Goal: Transaction & Acquisition: Purchase product/service

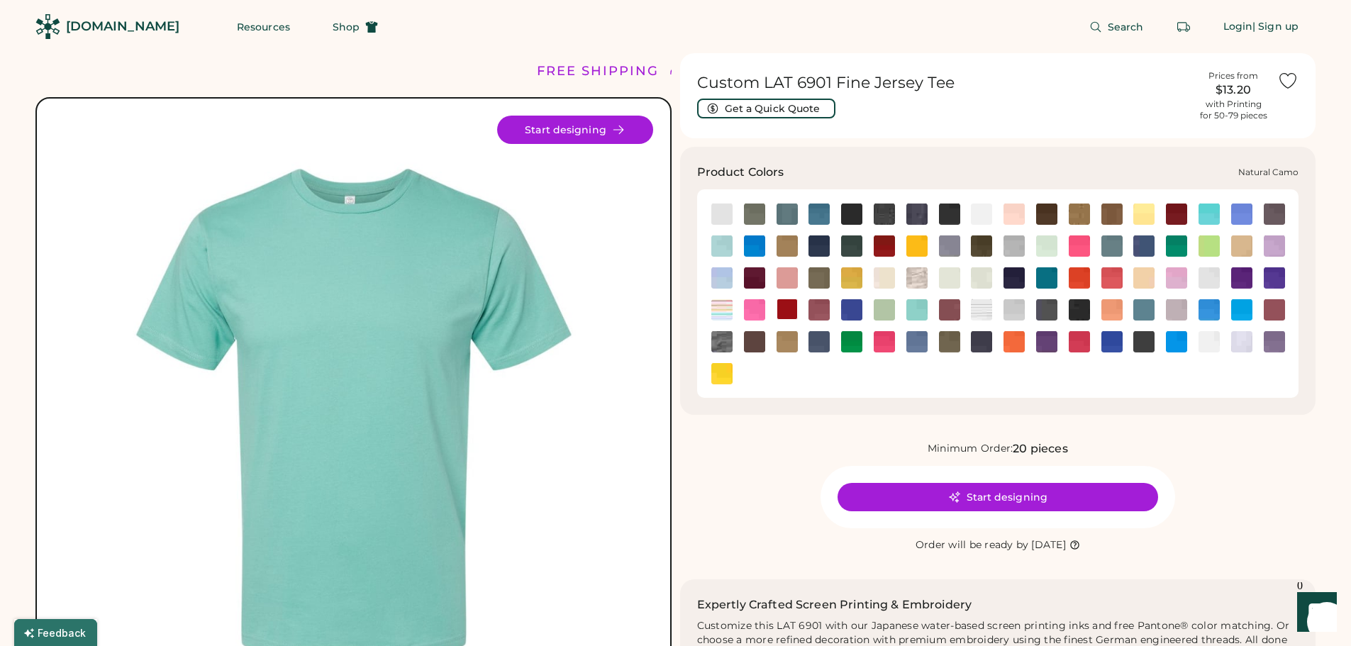
click at [912, 276] on img at bounding box center [916, 277] width 21 height 21
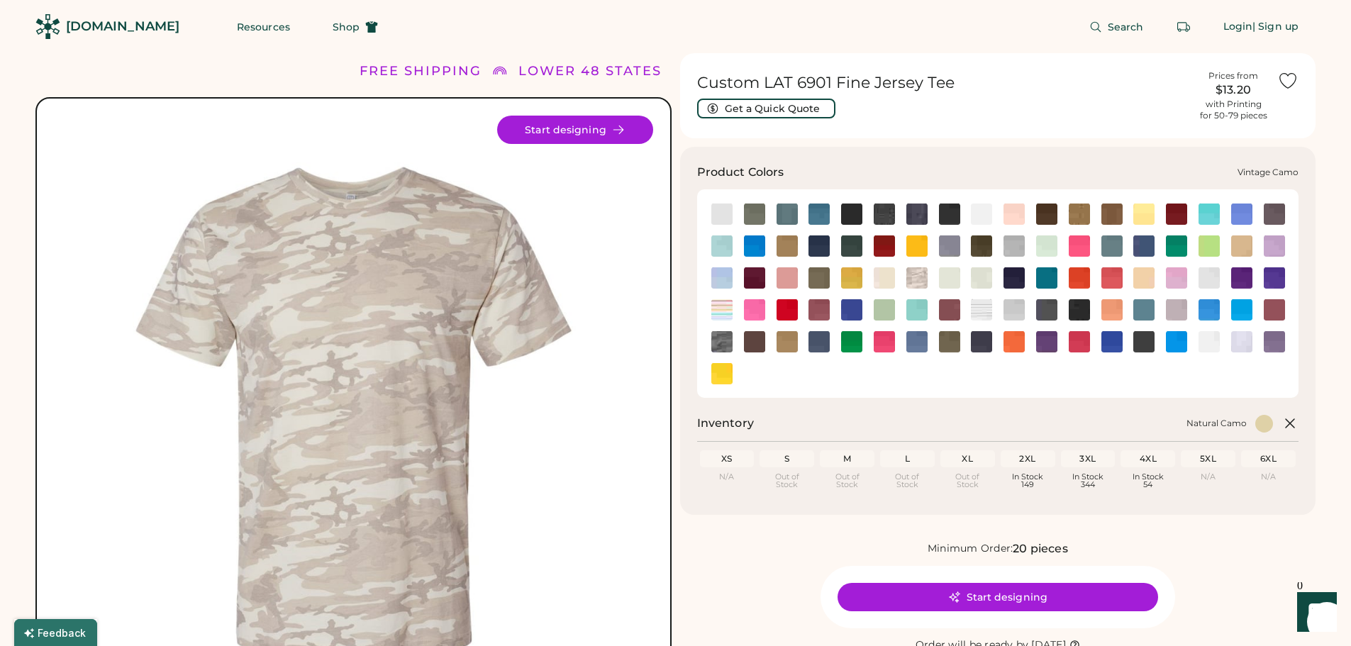
click at [713, 342] on img at bounding box center [721, 341] width 21 height 21
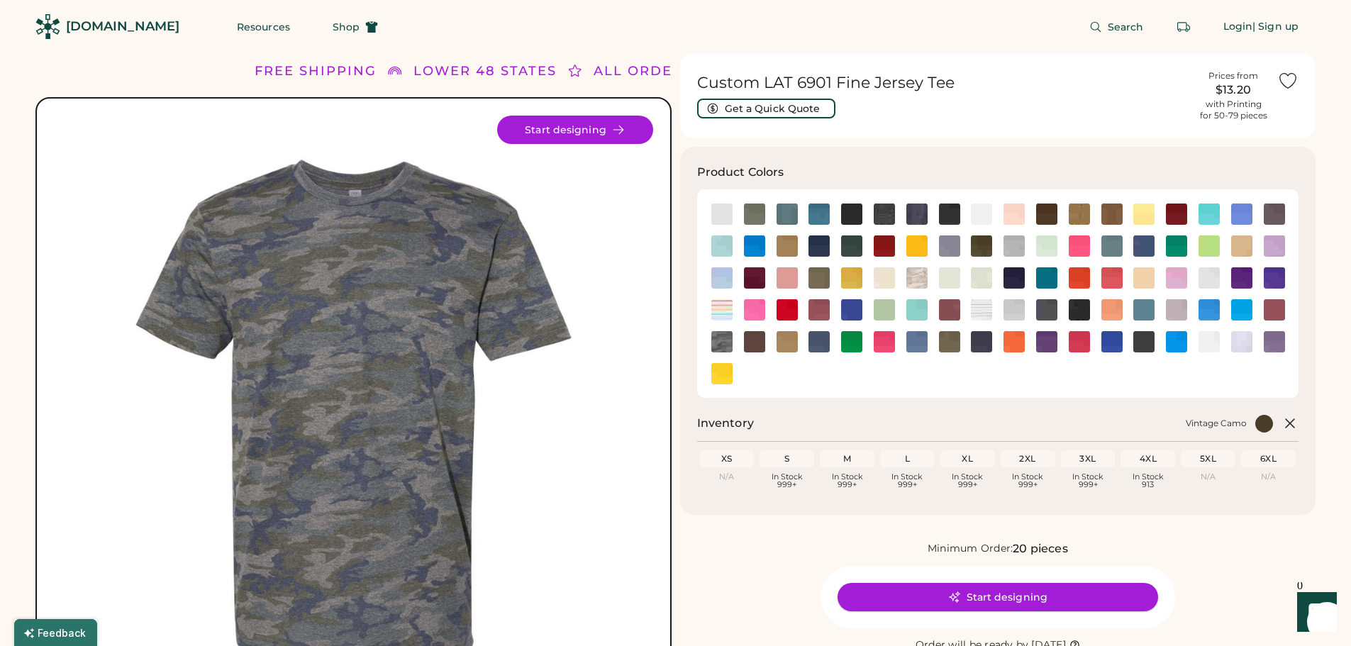
click at [1000, 608] on button "Start designing" at bounding box center [997, 597] width 320 height 28
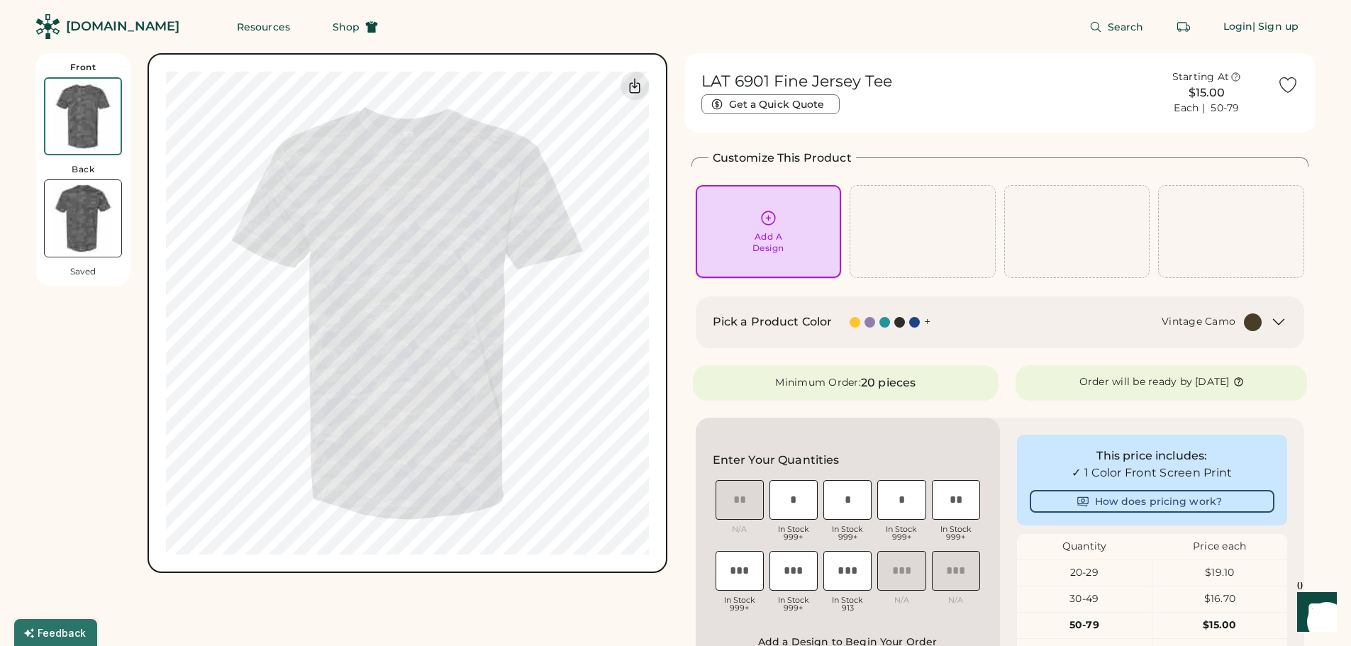
click at [786, 242] on div "Add A Design" at bounding box center [768, 231] width 126 height 45
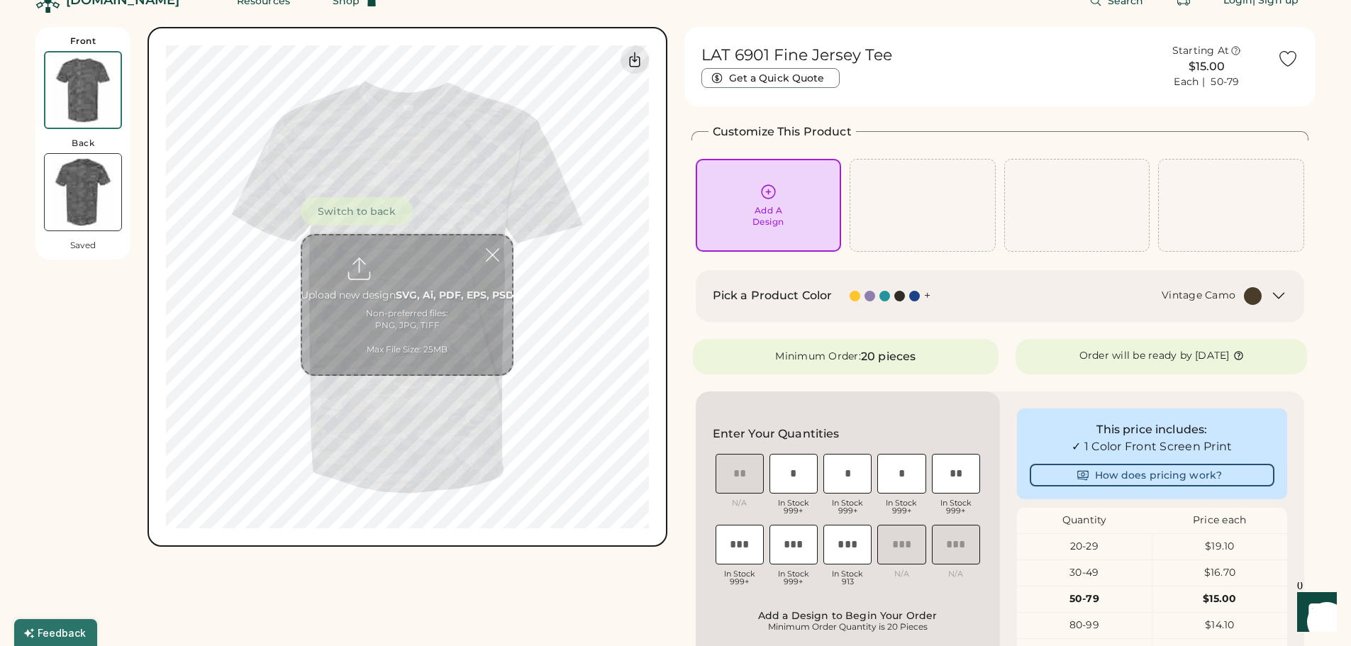
scroll to position [53, 0]
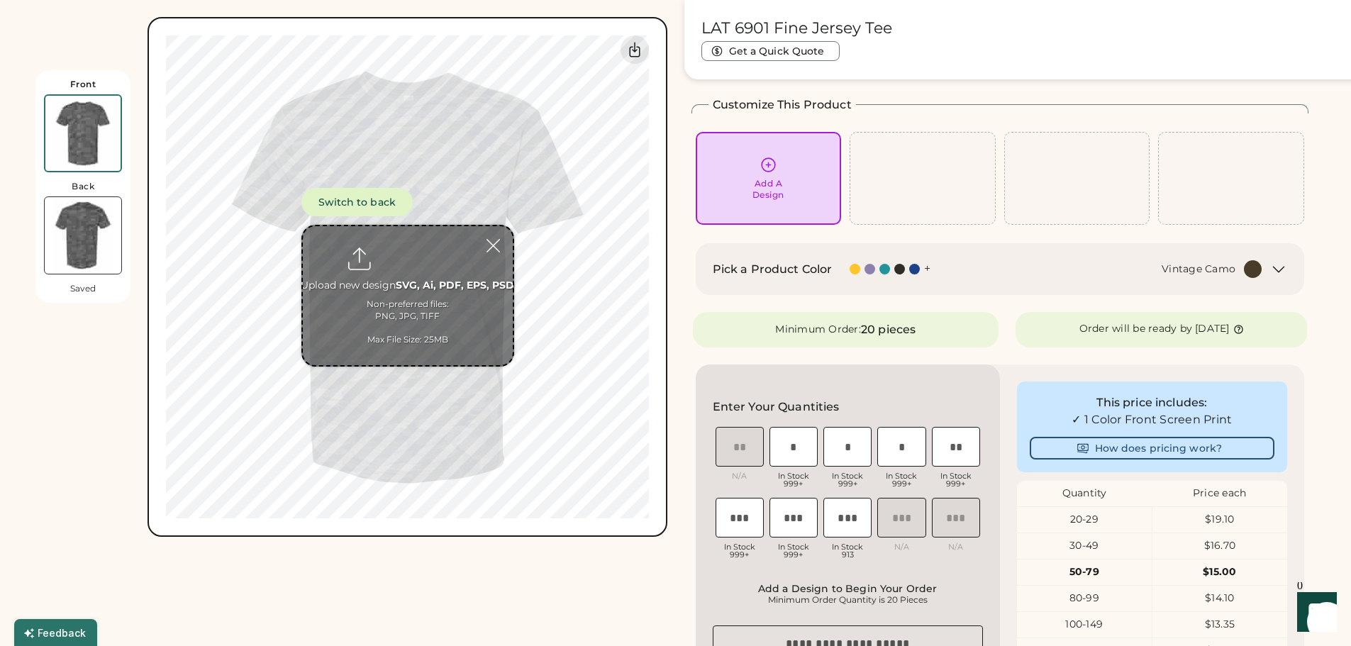
click at [440, 294] on input "file" at bounding box center [408, 295] width 210 height 139
type input "**********"
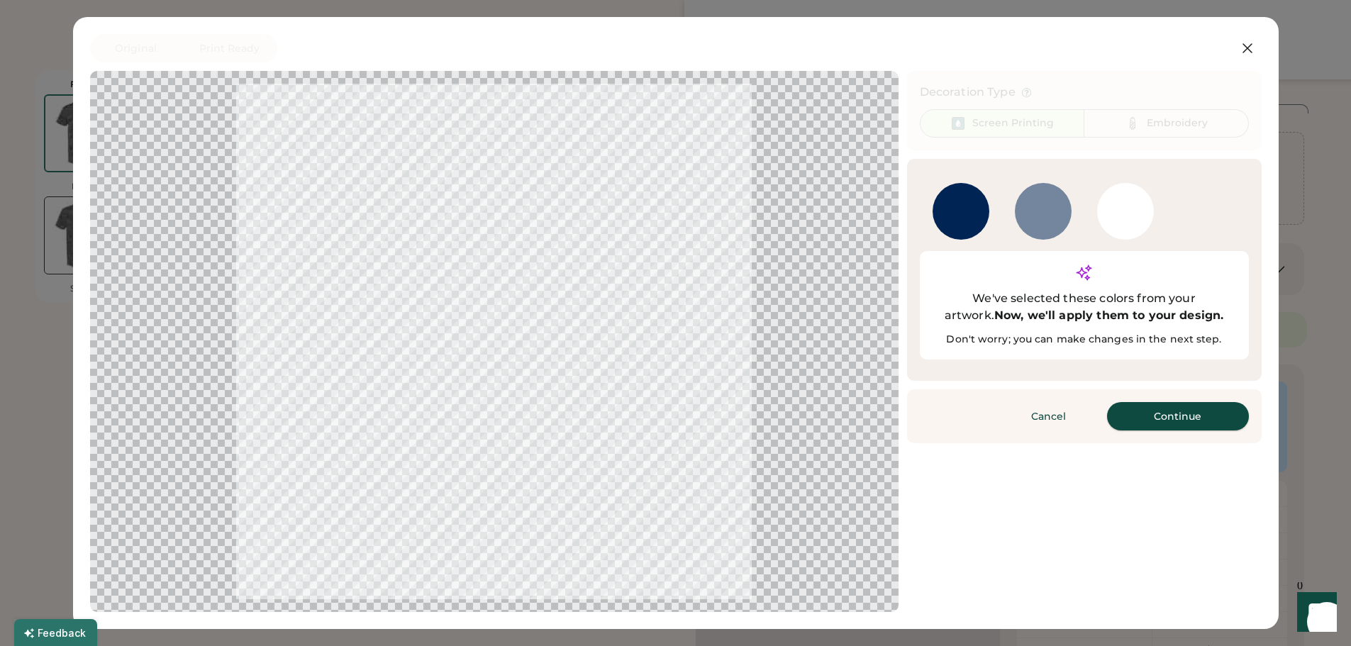
click at [1188, 402] on button "Continue" at bounding box center [1178, 416] width 142 height 28
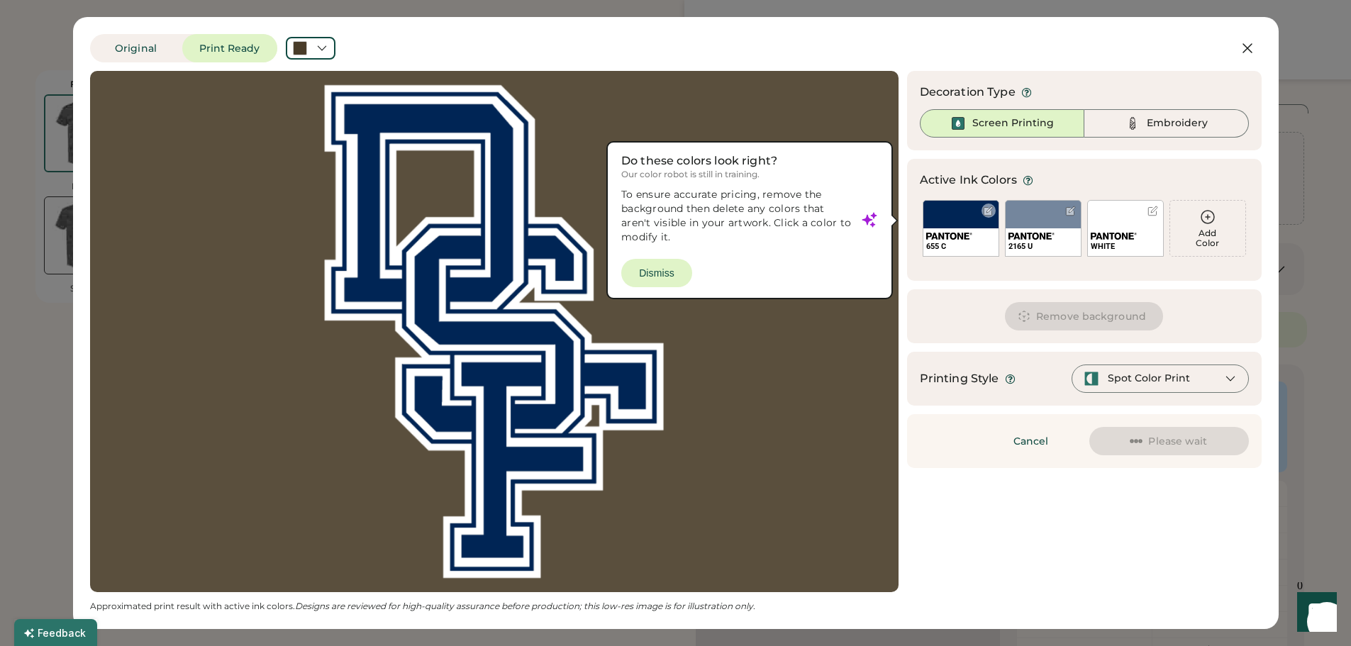
click at [964, 219] on div "655 C" at bounding box center [960, 228] width 77 height 57
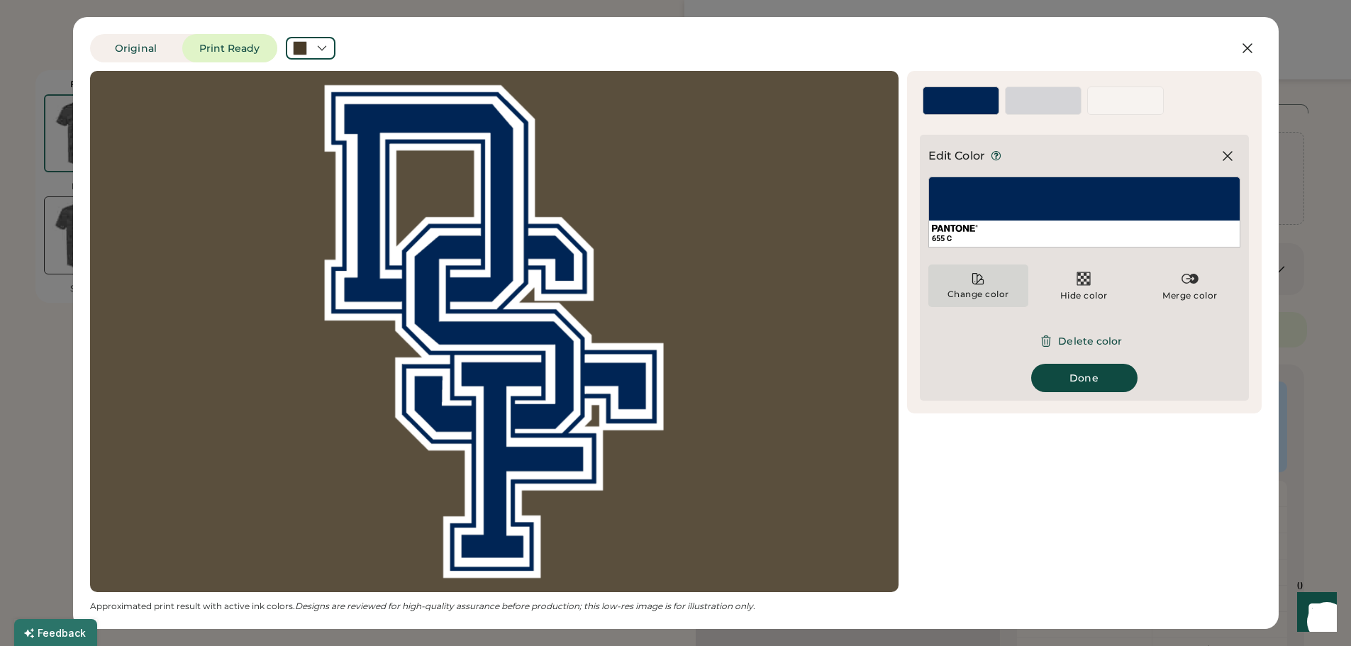
click at [963, 289] on div "Change color" at bounding box center [978, 294] width 63 height 11
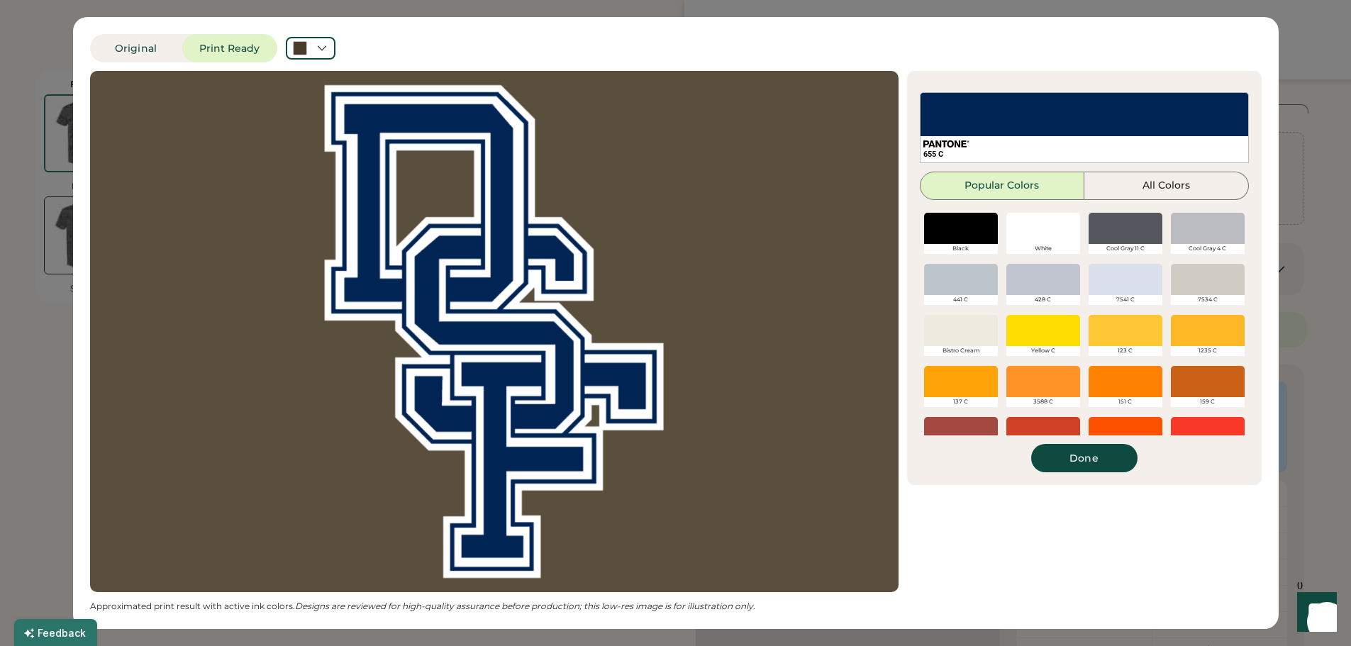
click at [1034, 373] on div at bounding box center [1043, 381] width 74 height 31
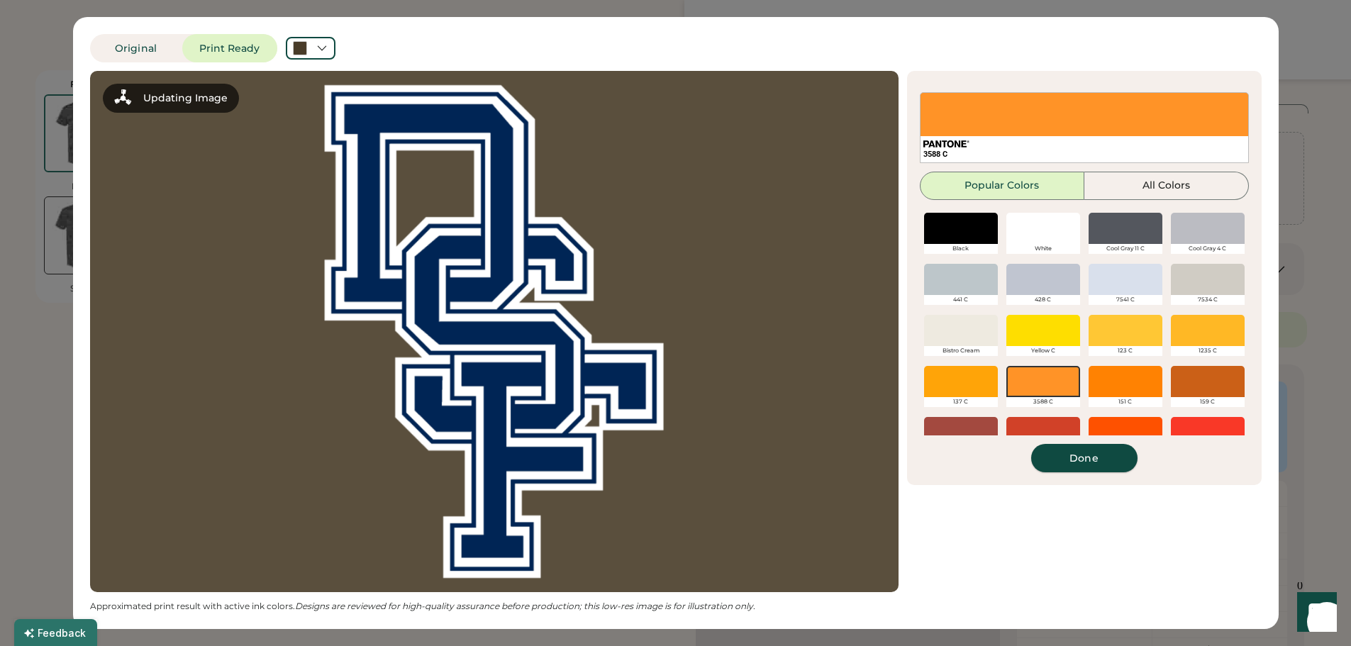
click at [1066, 457] on button "Done" at bounding box center [1084, 458] width 106 height 28
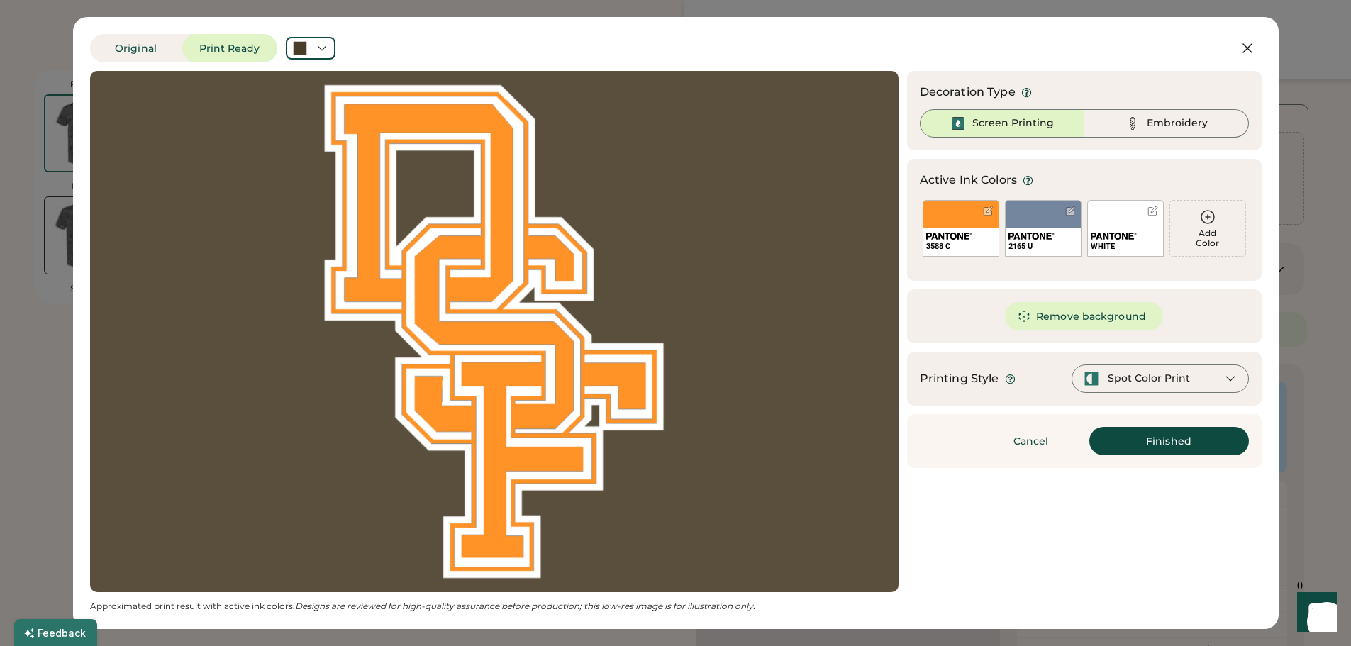
click at [1117, 227] on div "WHITE" at bounding box center [1125, 228] width 77 height 57
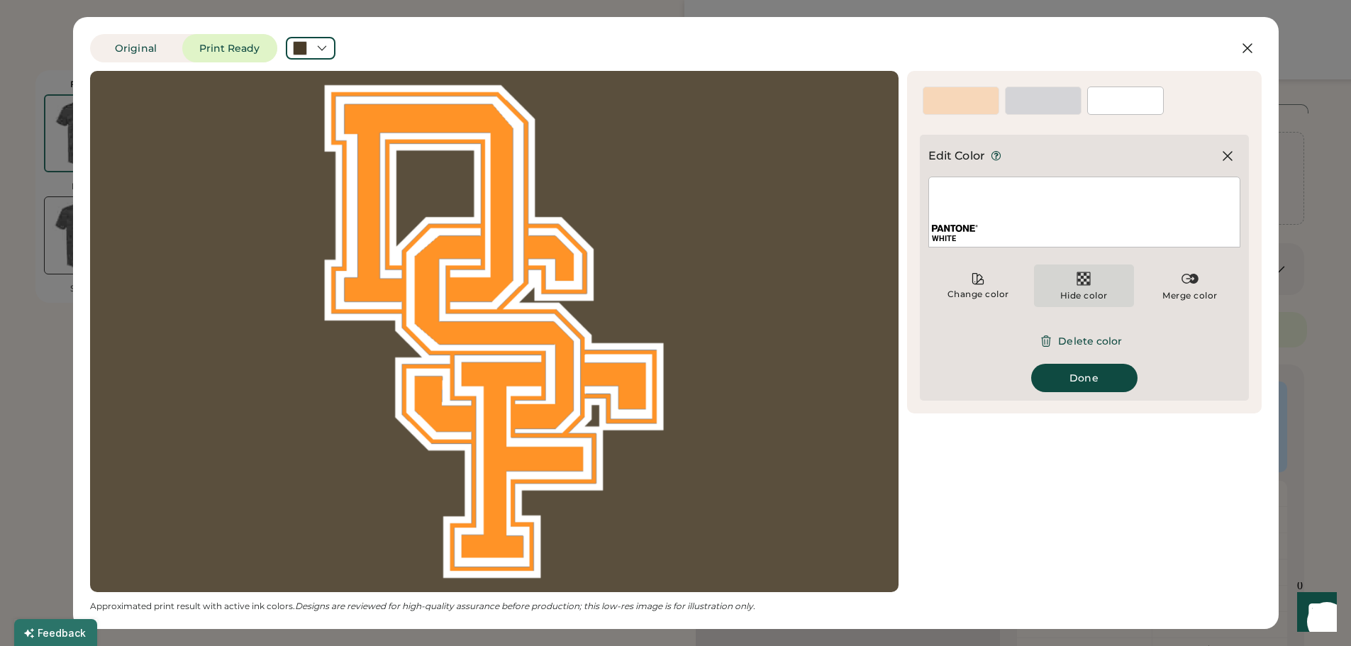
click at [1088, 279] on img at bounding box center [1083, 278] width 17 height 17
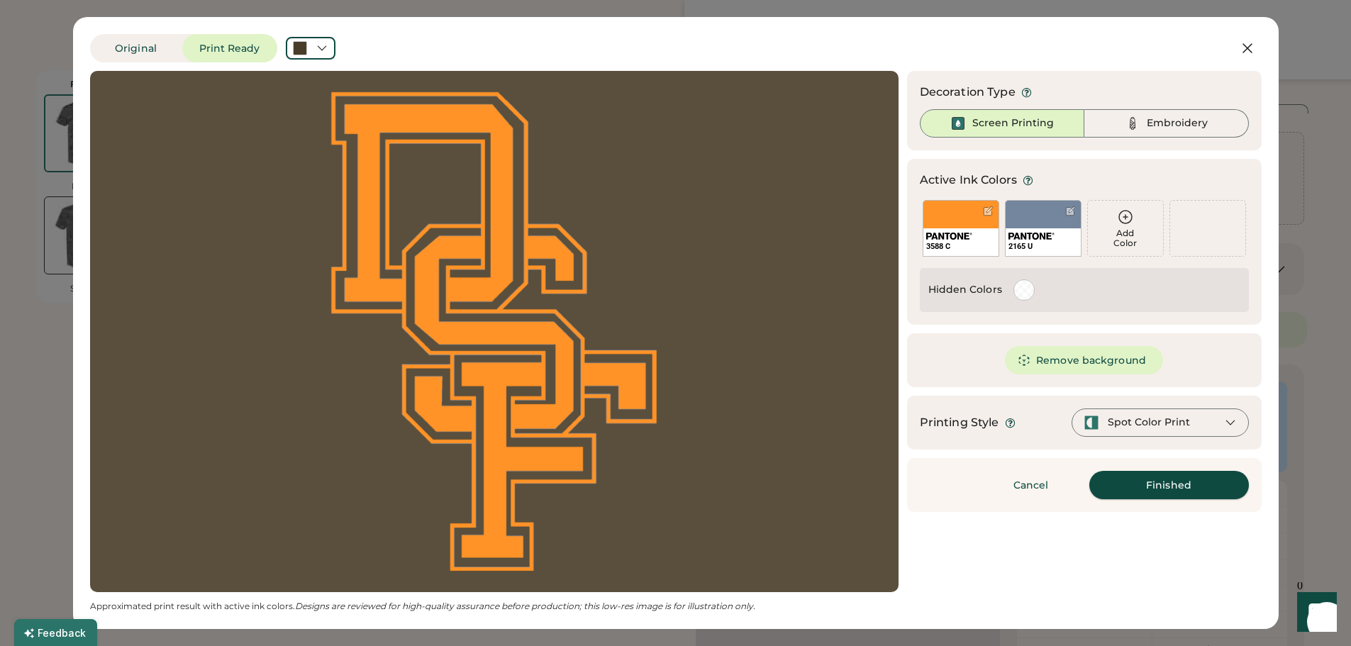
click at [1154, 488] on button "Finished" at bounding box center [1169, 485] width 160 height 28
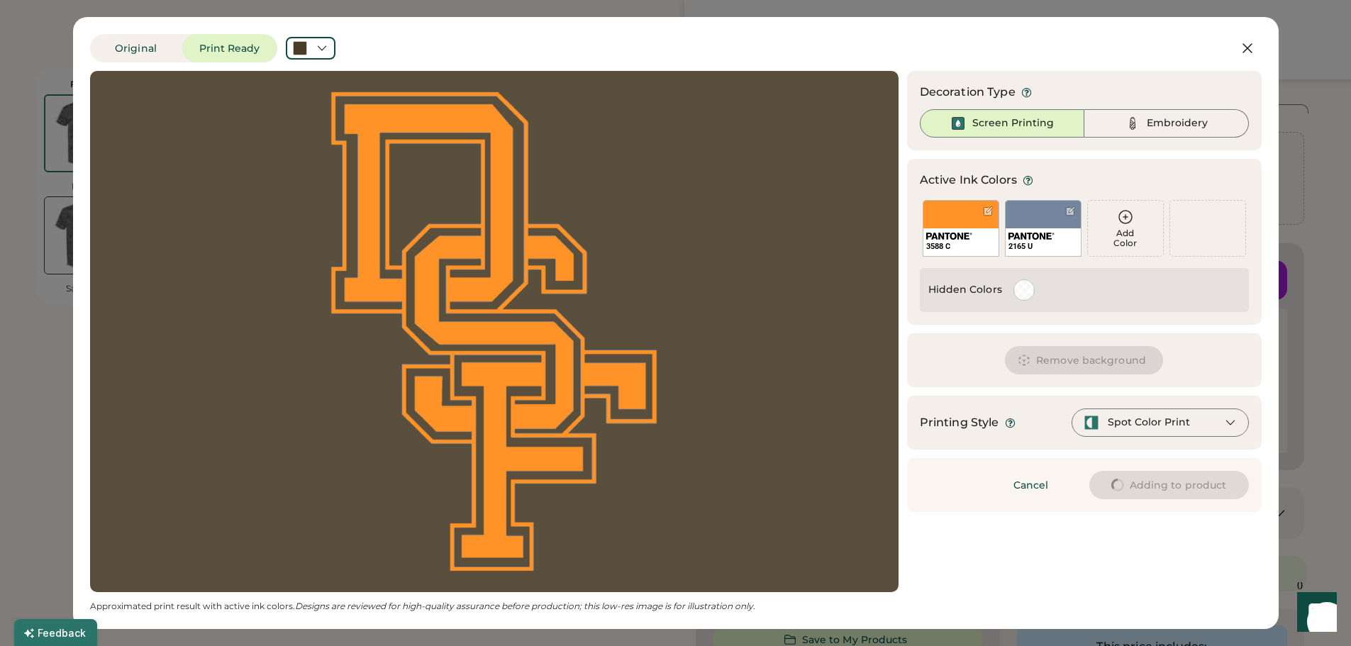
type input "****"
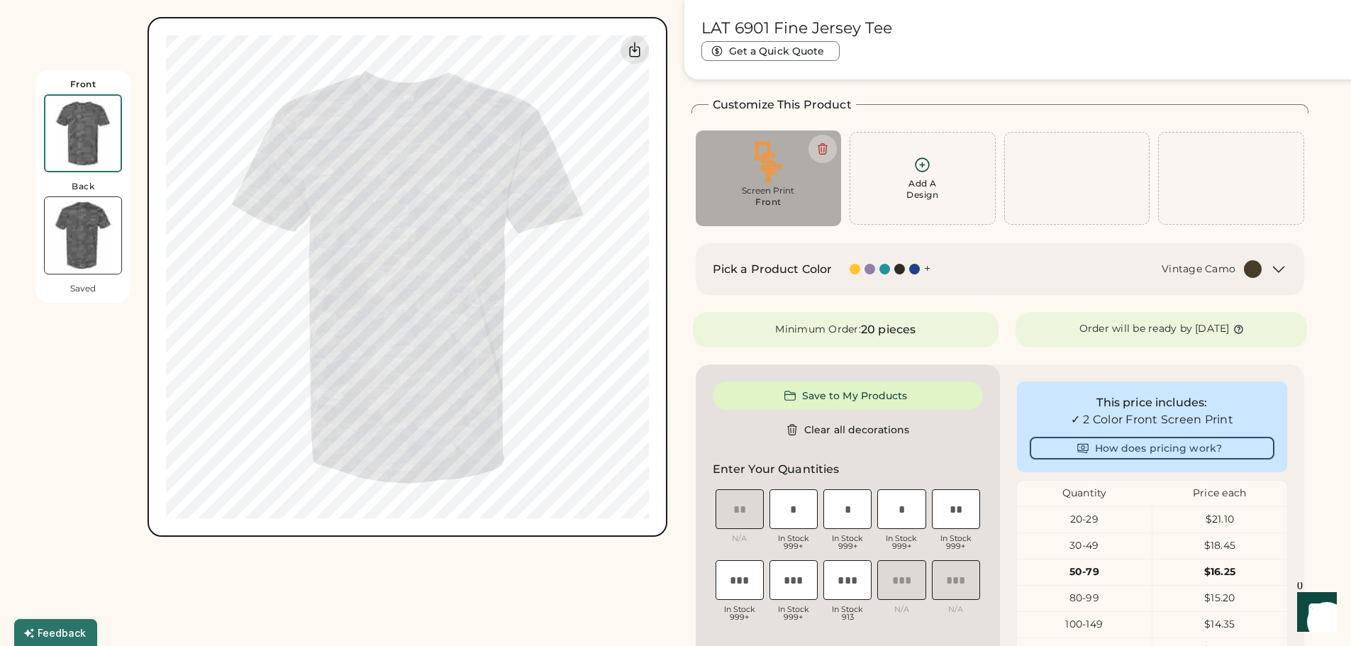
type input "****"
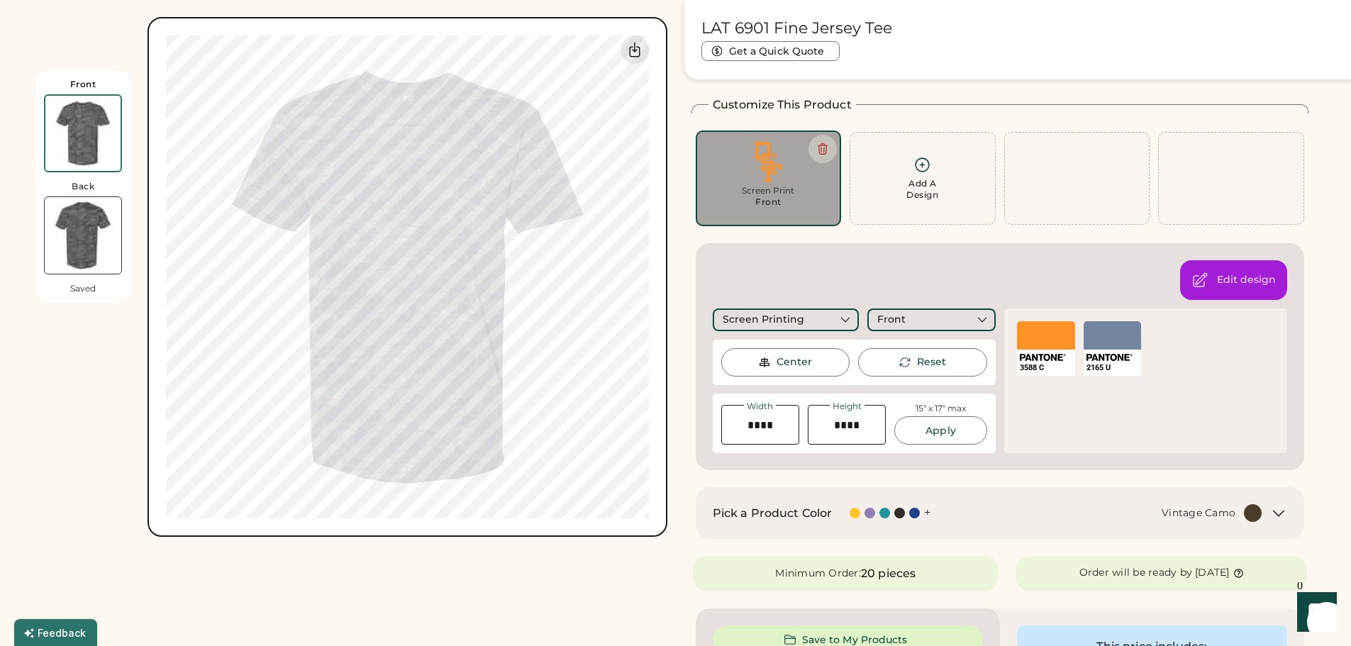
click at [1037, 337] on div at bounding box center [1046, 335] width 58 height 28
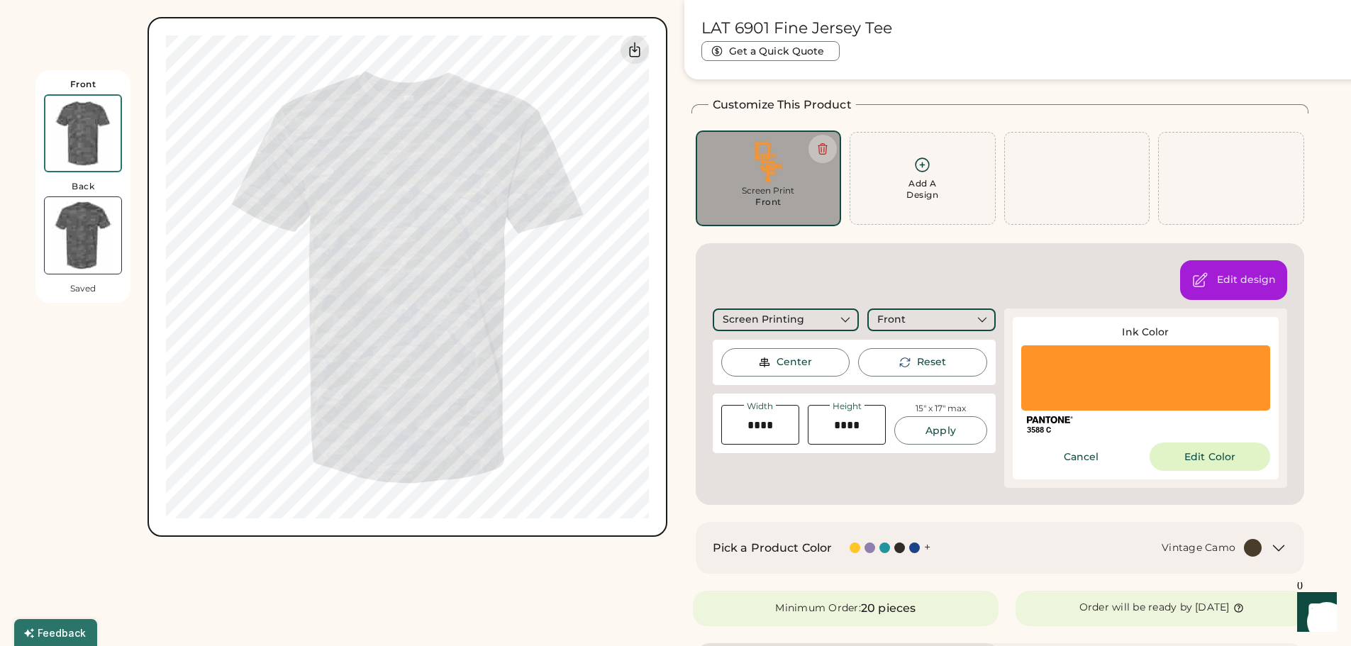
click at [1090, 378] on div at bounding box center [1145, 377] width 249 height 65
click at [771, 167] on img at bounding box center [768, 161] width 126 height 43
type input "****"
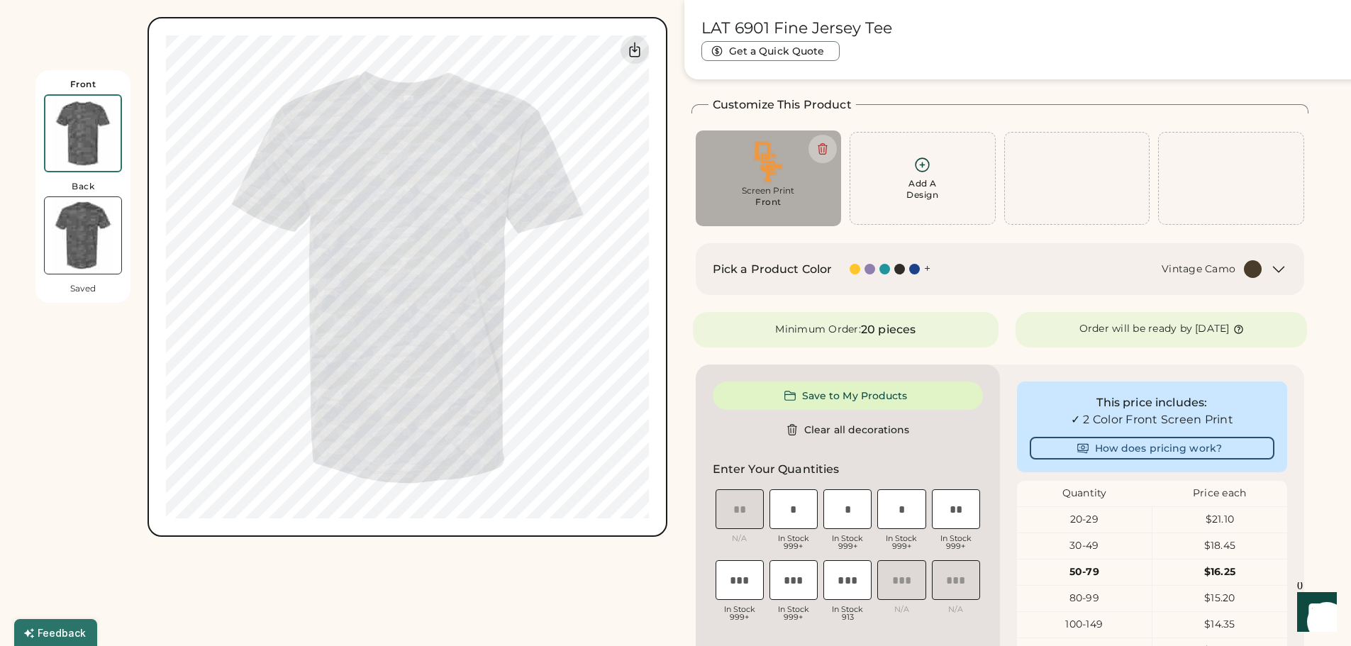
click at [771, 167] on img at bounding box center [768, 161] width 126 height 43
type input "****"
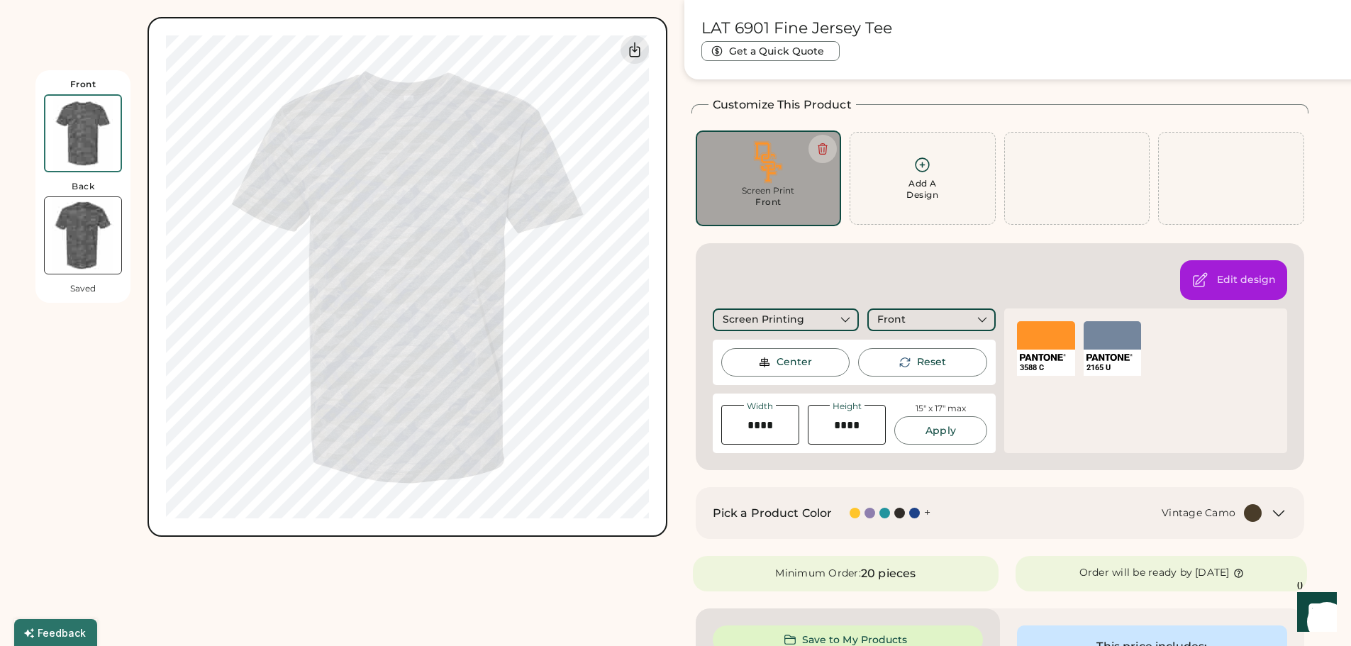
click at [1039, 359] on img at bounding box center [1043, 357] width 46 height 7
click at [1044, 329] on div at bounding box center [1046, 335] width 58 height 28
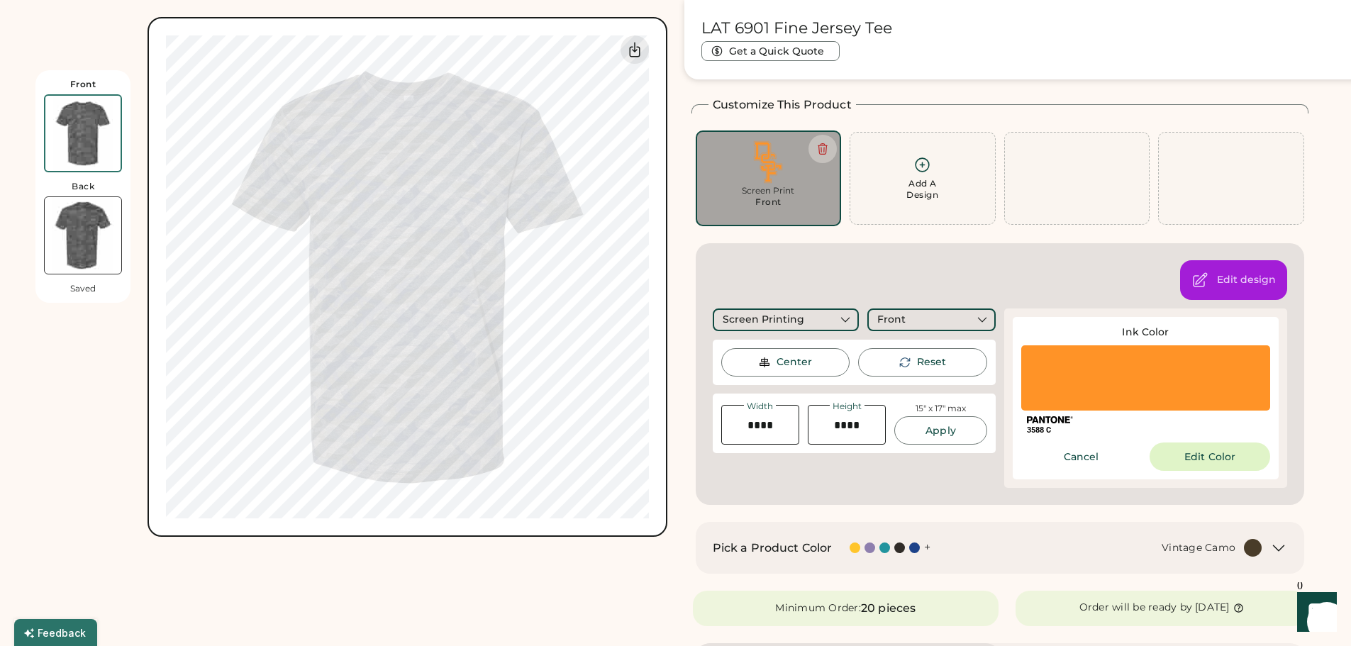
click at [1058, 426] on div "3588 C" at bounding box center [1146, 430] width 238 height 11
click at [1222, 467] on button "Edit Color" at bounding box center [1209, 456] width 121 height 28
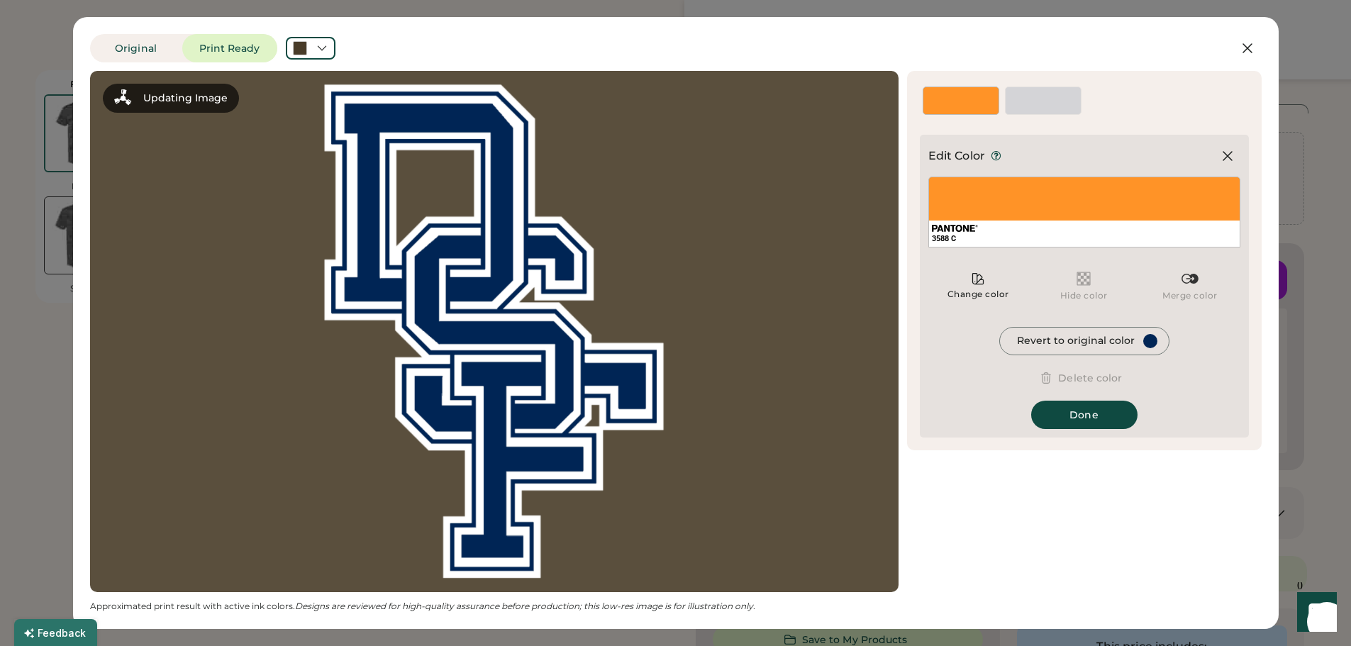
click at [994, 199] on div "3588 C" at bounding box center [1084, 212] width 312 height 71
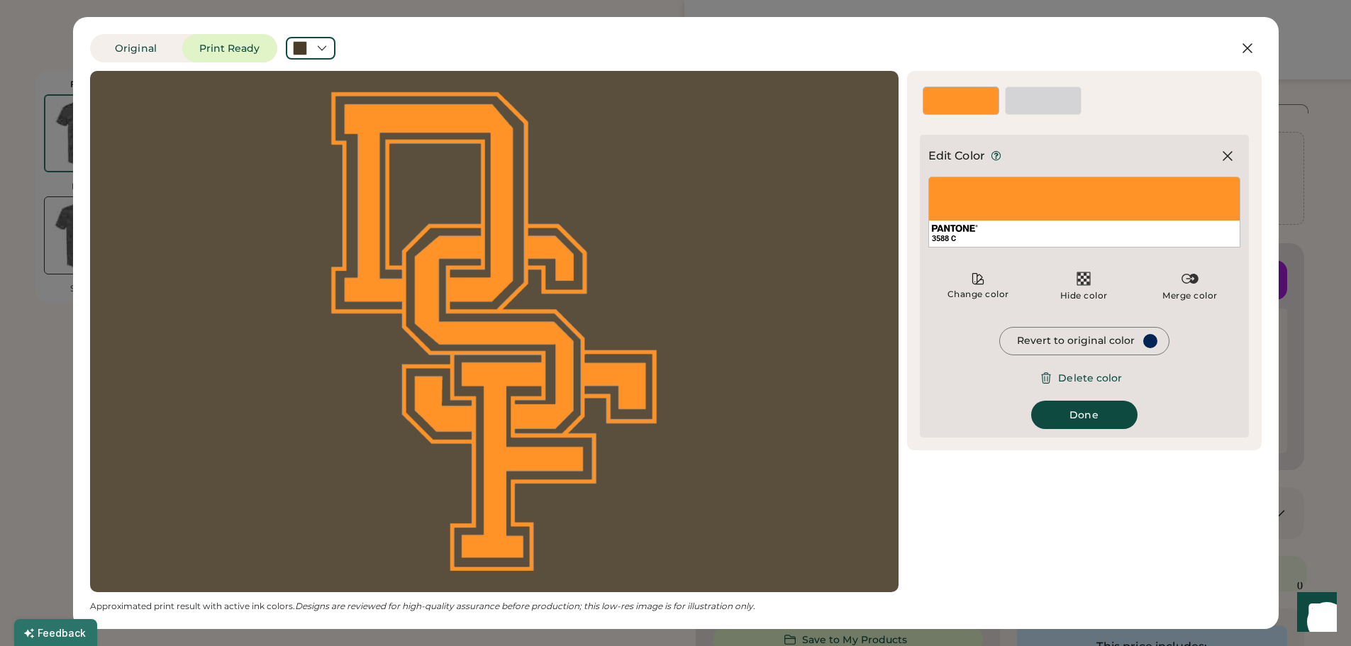
click at [1011, 242] on div "3588 C" at bounding box center [1084, 238] width 305 height 11
click at [971, 286] on icon at bounding box center [978, 279] width 14 height 14
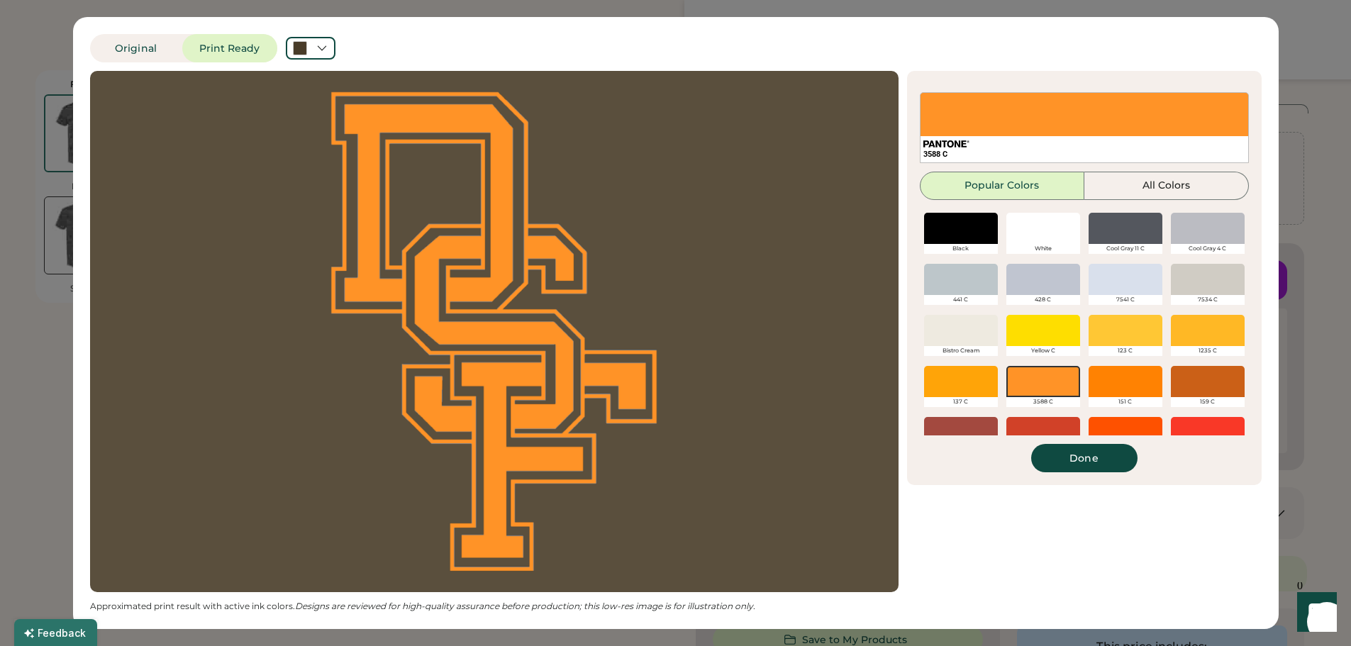
click at [1115, 377] on div at bounding box center [1125, 381] width 74 height 31
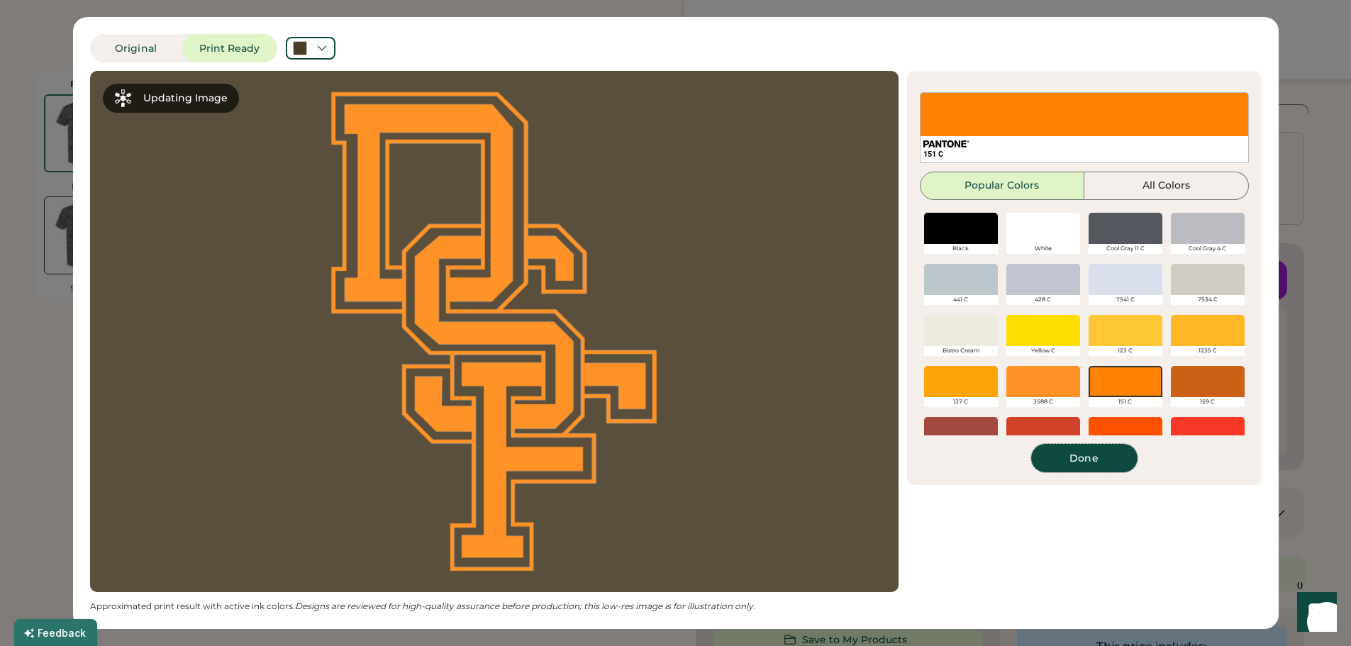
click at [1085, 452] on button "Done" at bounding box center [1084, 458] width 106 height 28
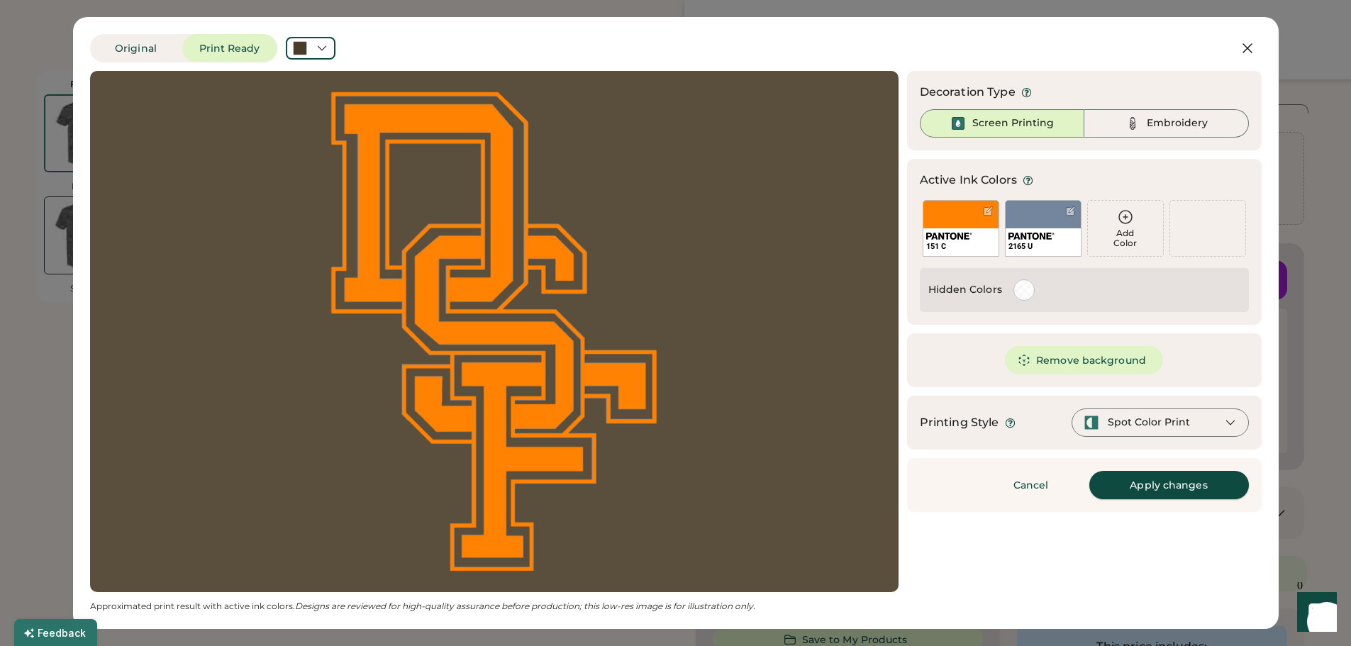
click at [1124, 488] on button "Apply changes" at bounding box center [1169, 485] width 160 height 28
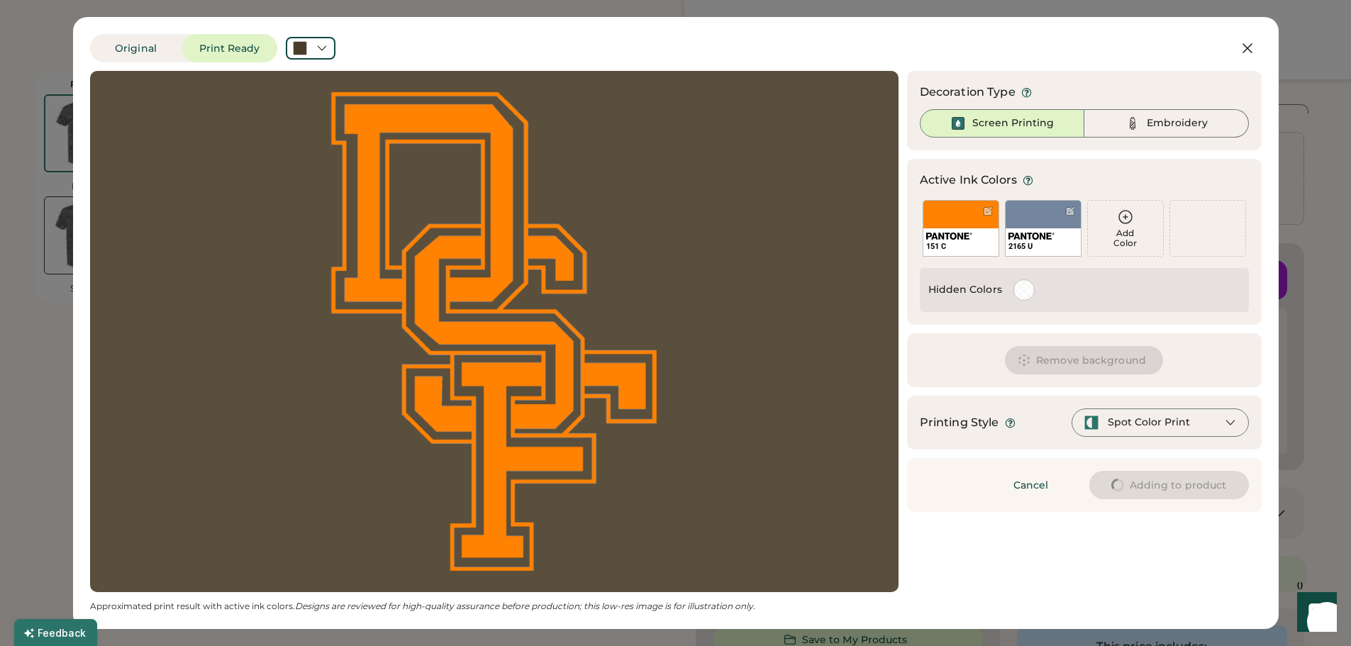
type input "****"
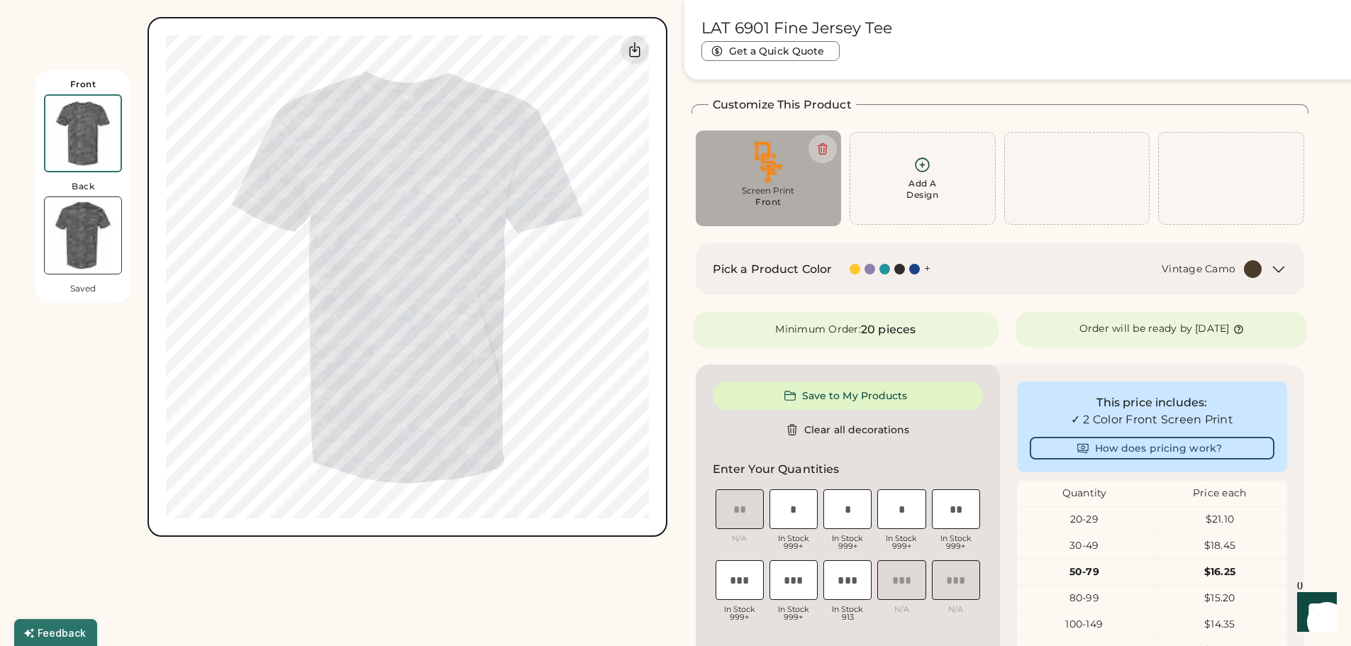
type input "****"
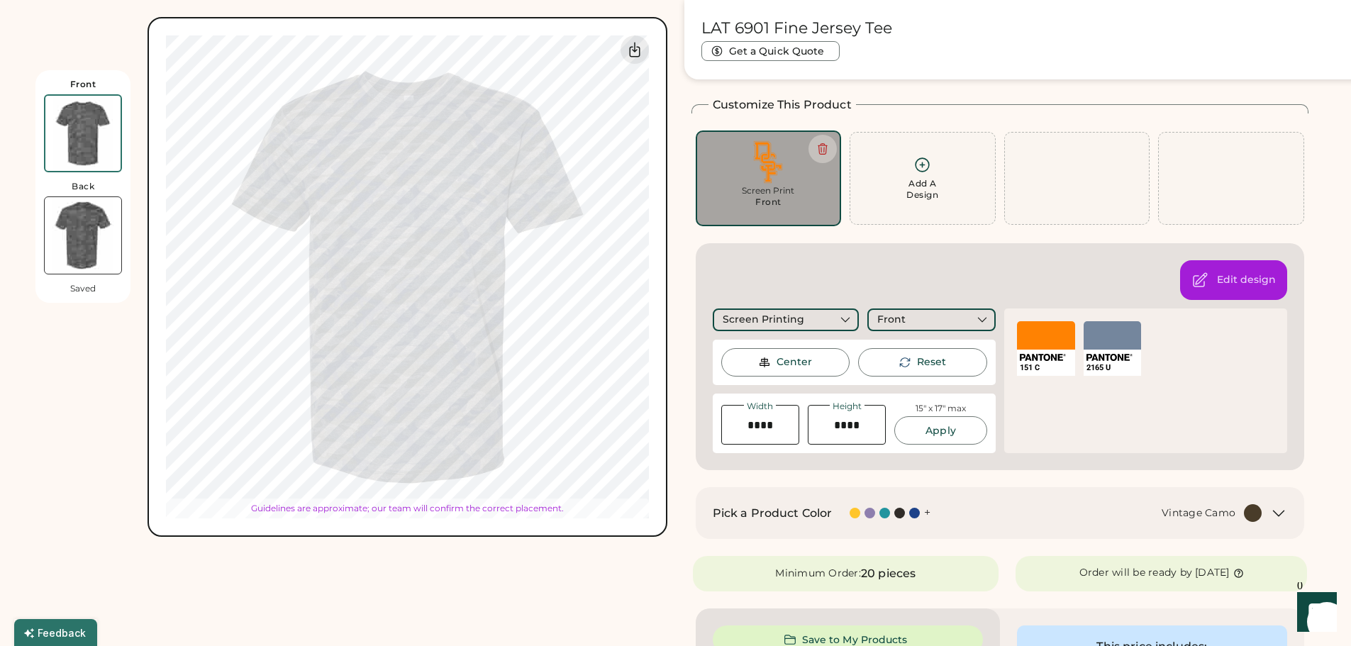
type input "****"
click at [698, 510] on div "Pick a Product Color + Vintage Camo" at bounding box center [1000, 513] width 609 height 52
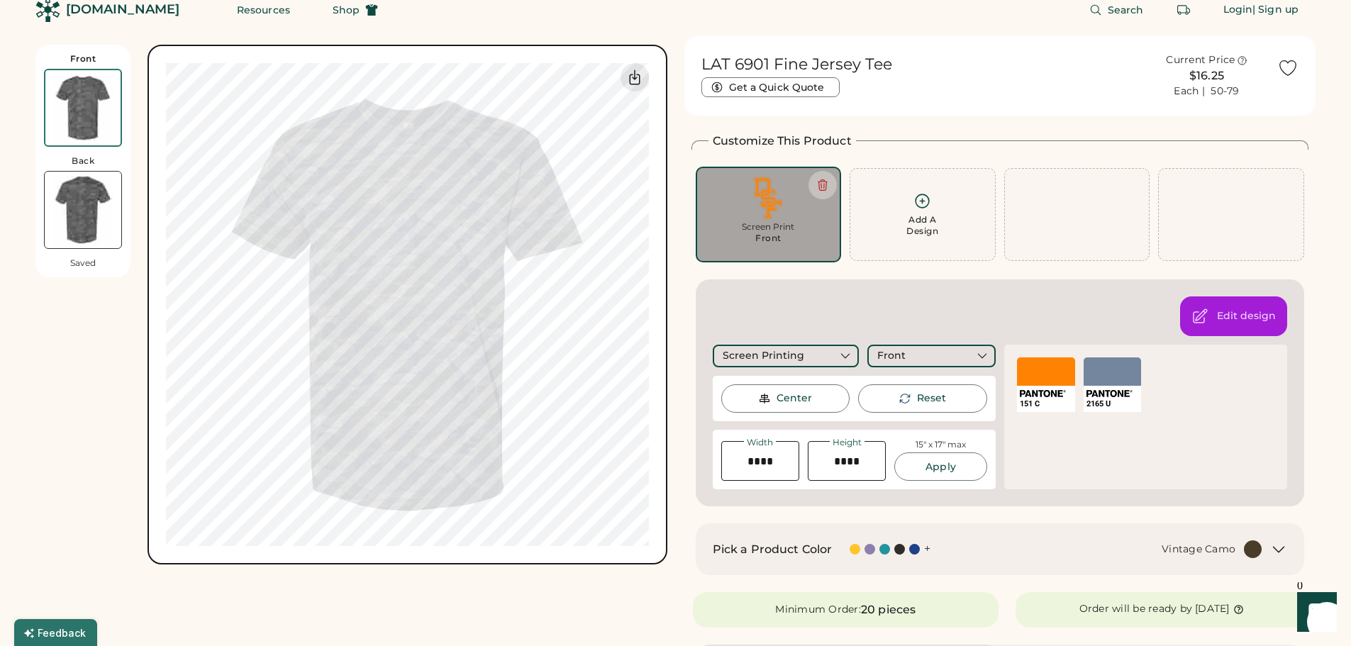
scroll to position [0, 0]
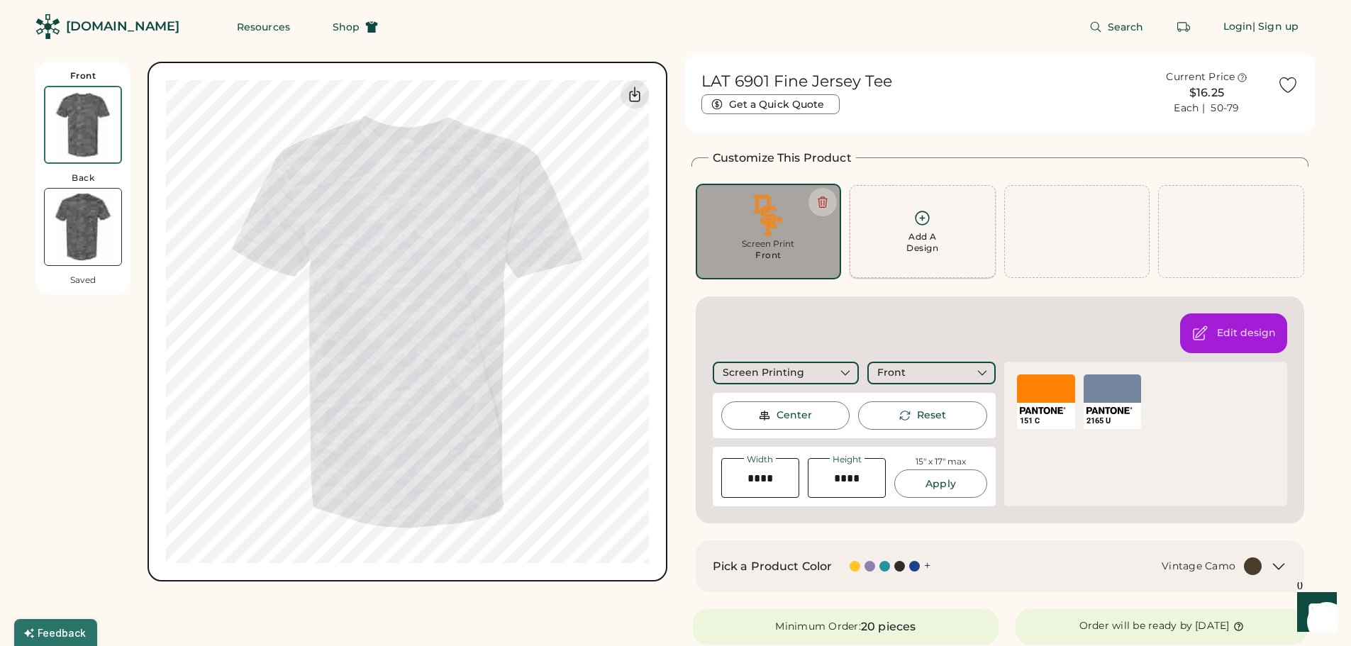
click at [921, 201] on div "Add A Design" at bounding box center [922, 231] width 146 height 93
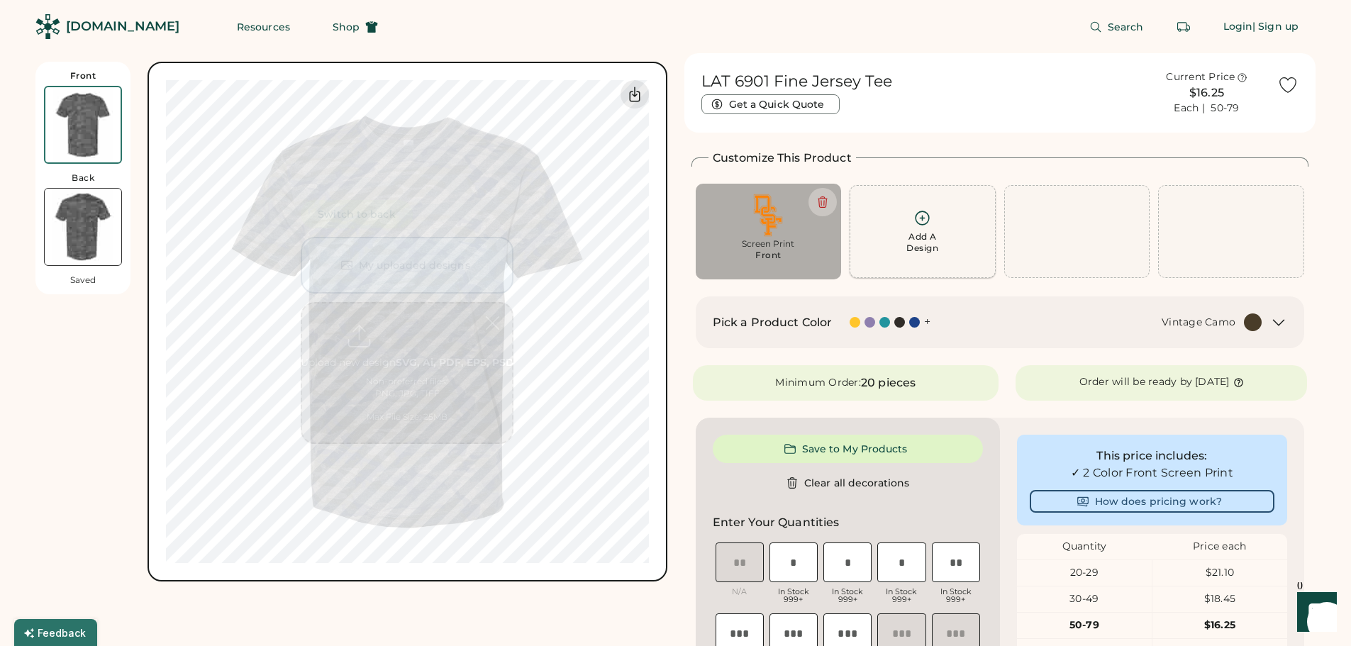
scroll to position [62, 0]
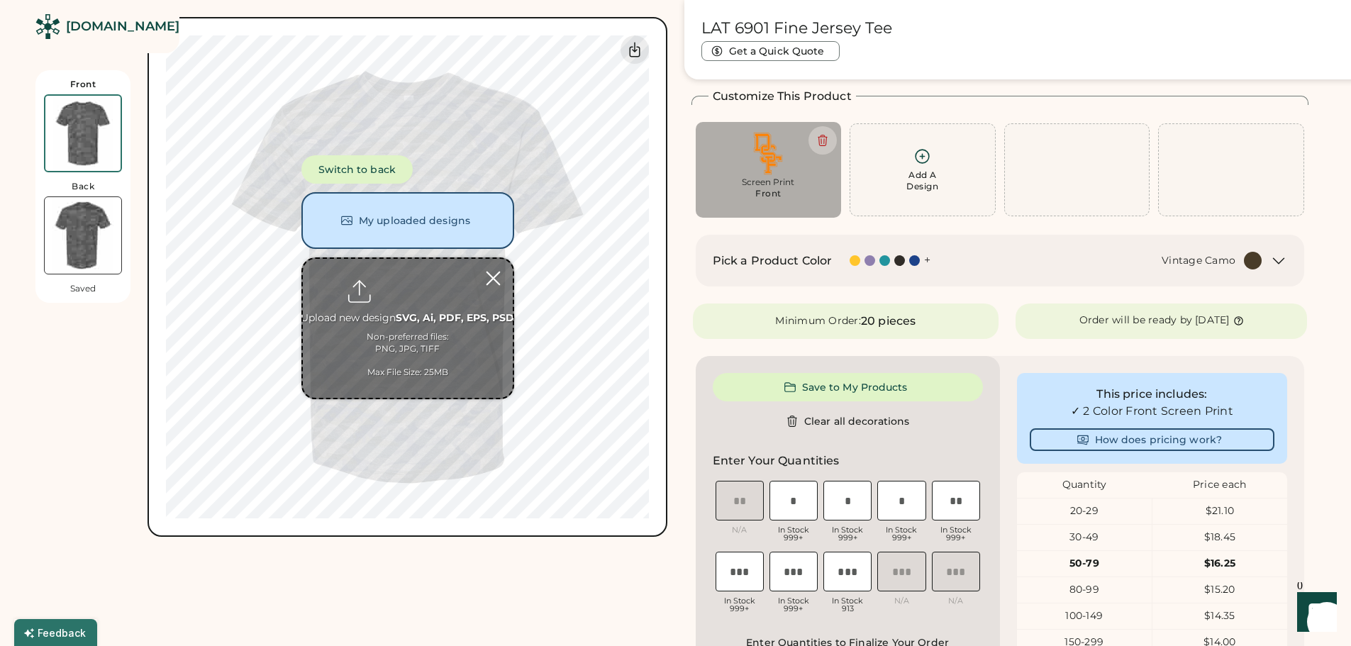
click at [500, 284] on div at bounding box center [493, 278] width 25 height 25
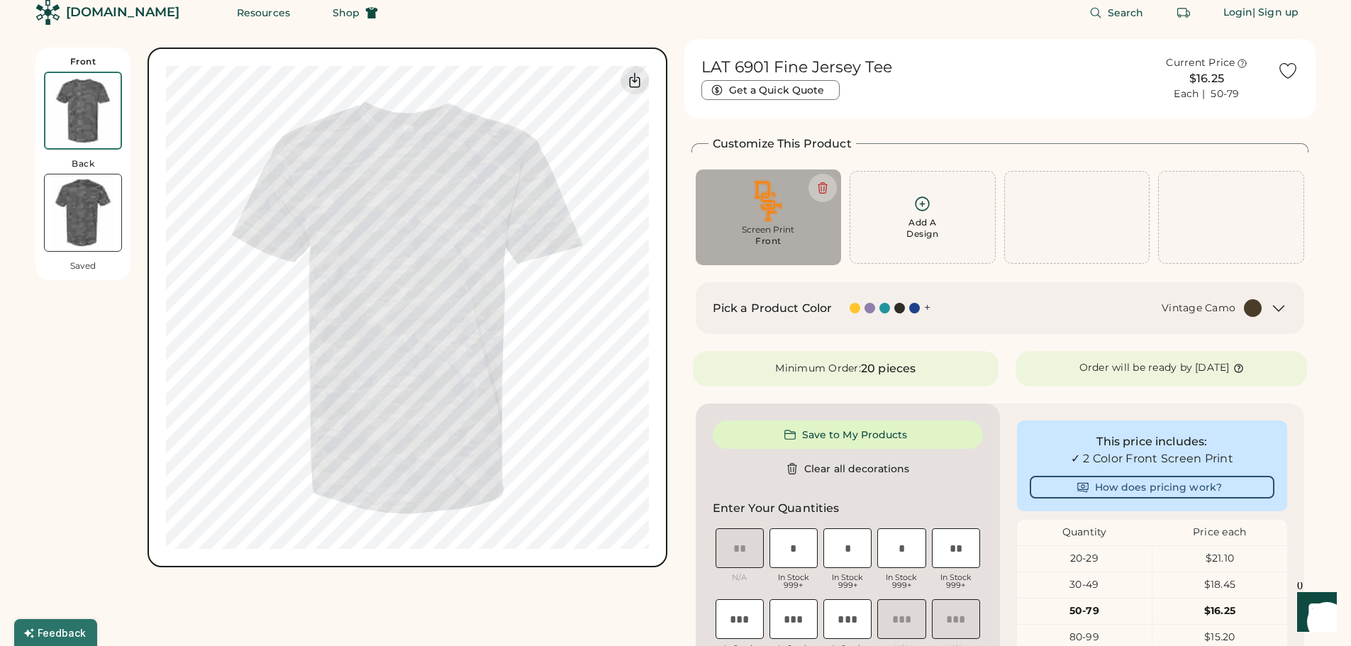
scroll to position [0, 0]
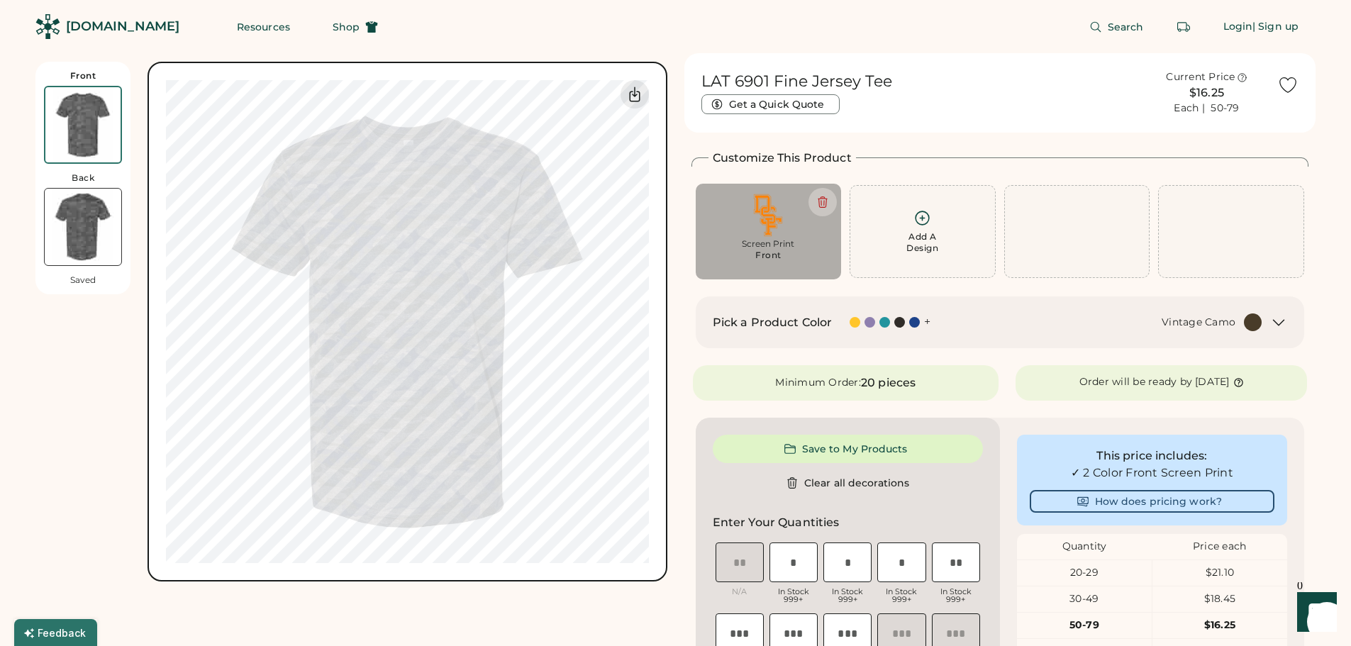
click at [769, 240] on div "Screen Print" at bounding box center [768, 243] width 126 height 11
type input "****"
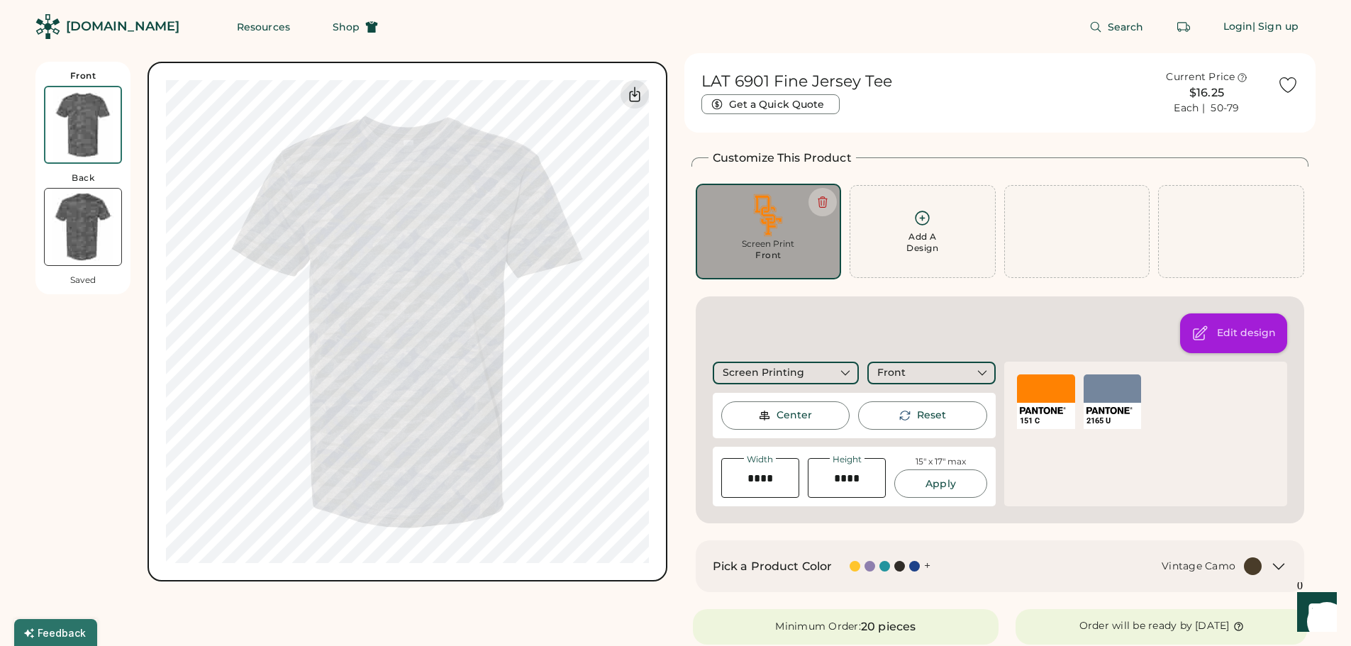
click at [1232, 328] on div "Edit design" at bounding box center [1246, 333] width 59 height 14
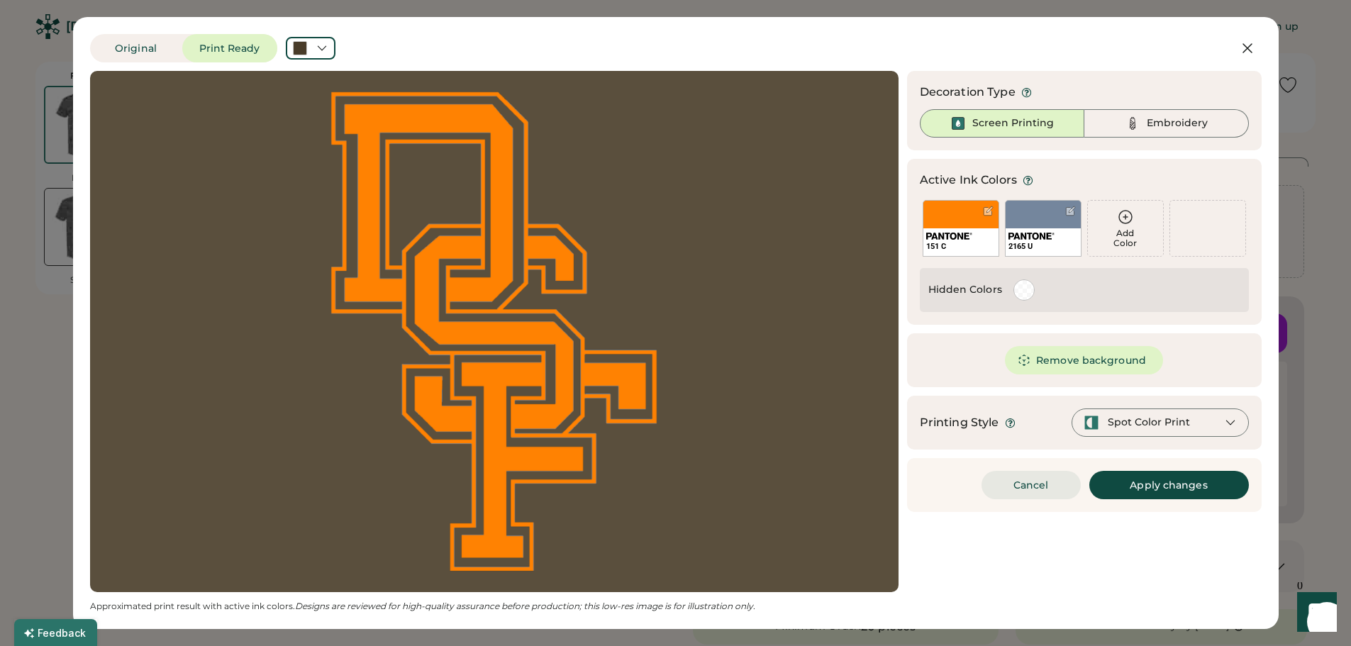
click at [1030, 475] on button "Cancel" at bounding box center [1030, 485] width 99 height 28
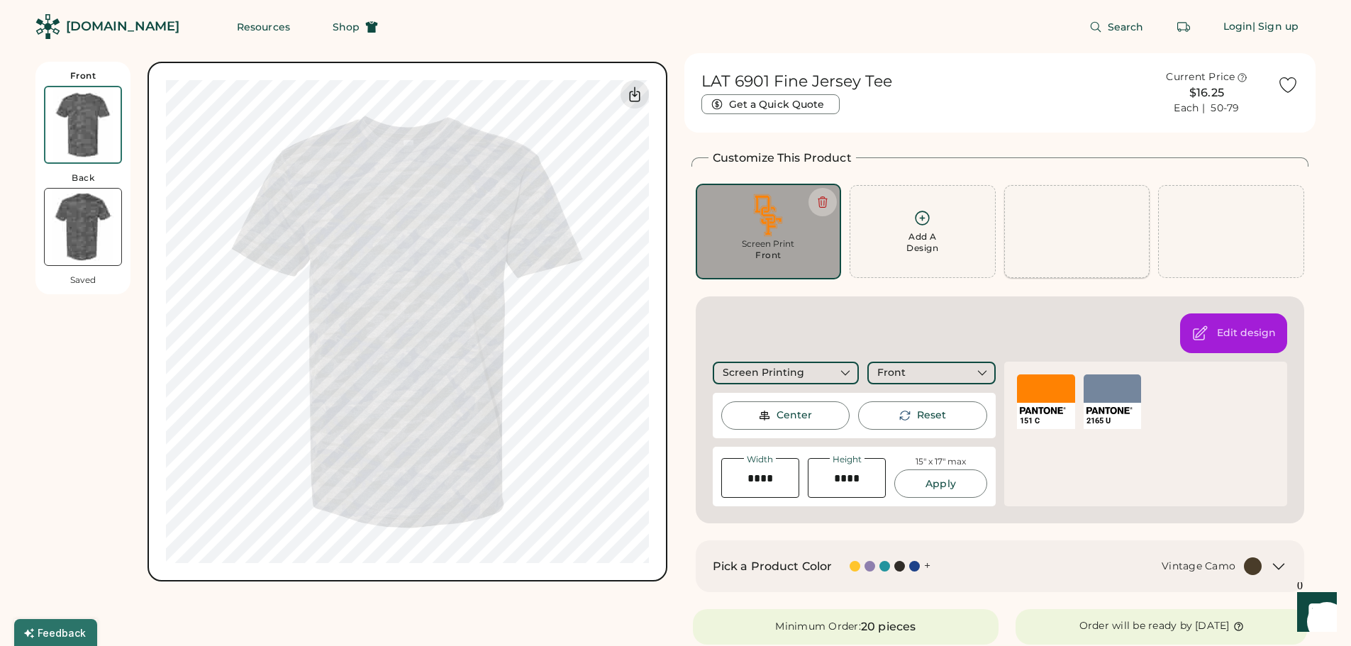
click at [1034, 272] on div at bounding box center [1077, 231] width 146 height 93
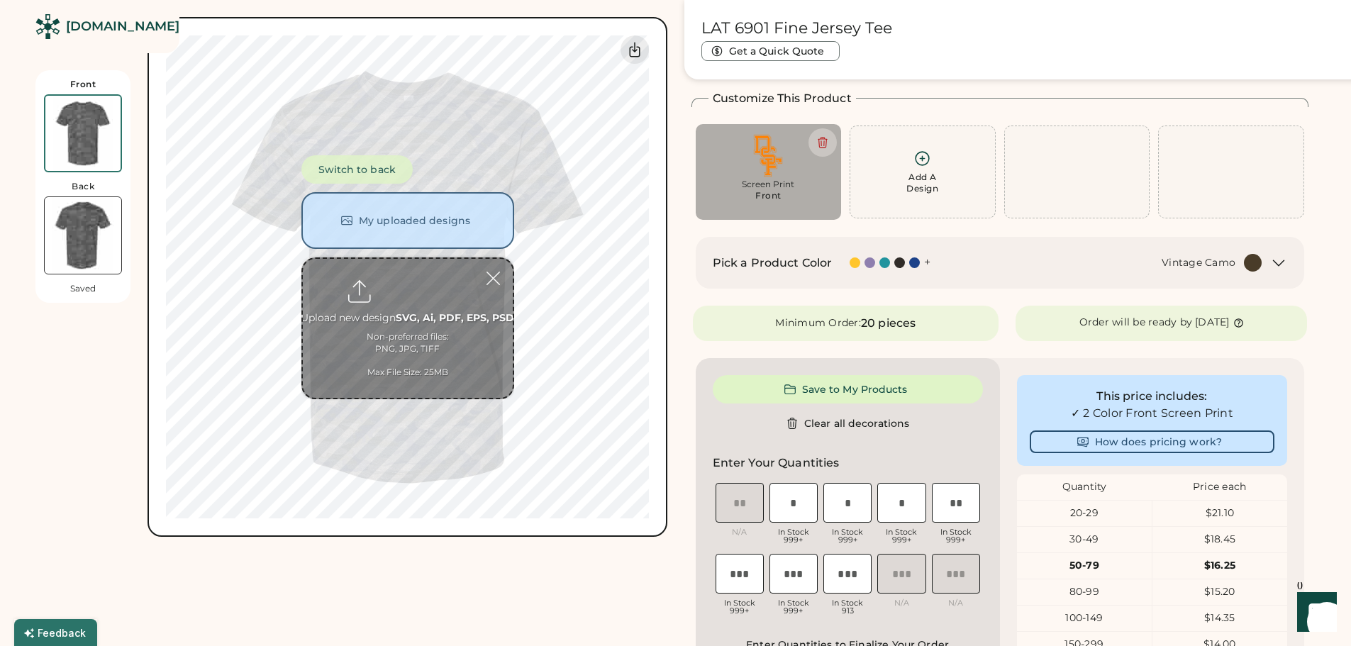
scroll to position [62, 0]
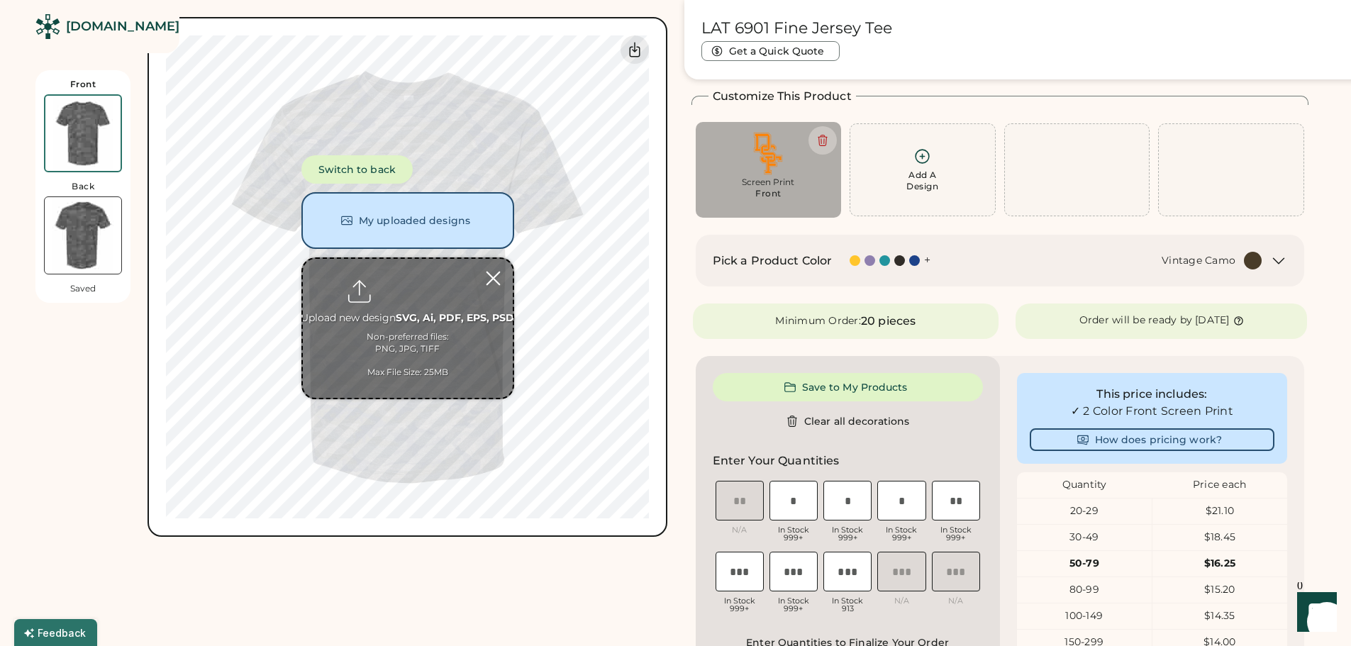
click at [497, 266] on div at bounding box center [493, 278] width 25 height 25
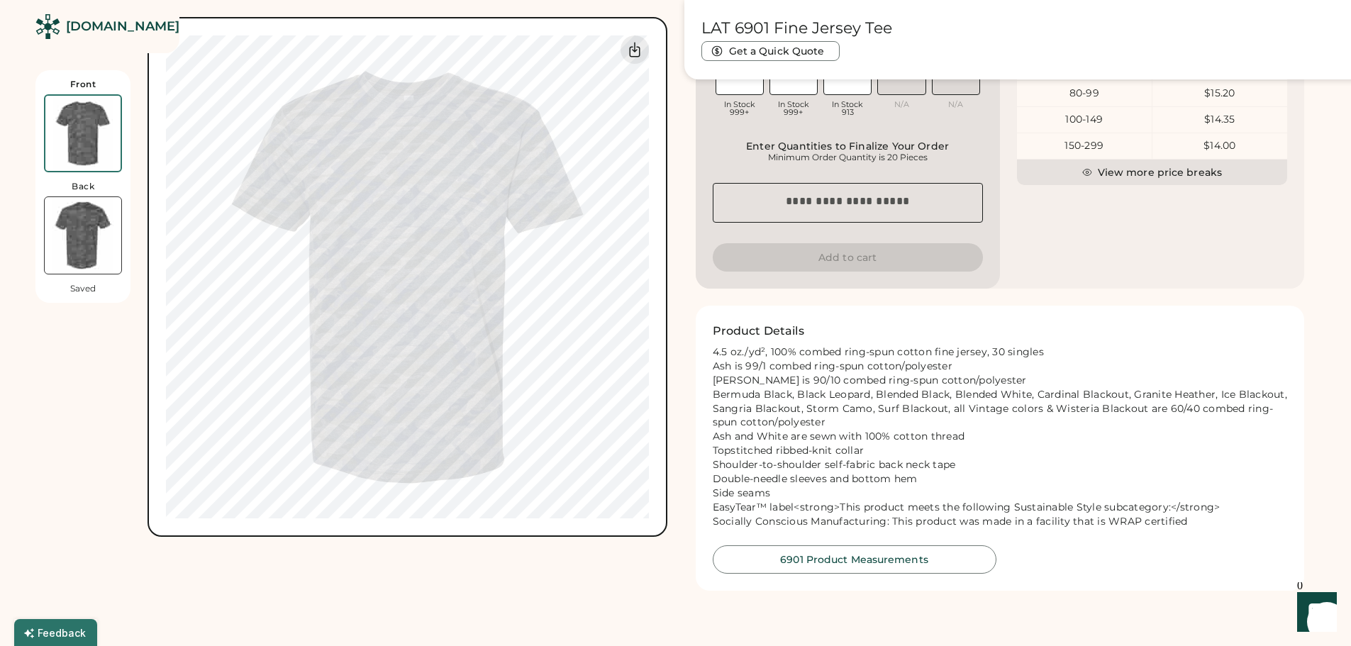
scroll to position [416, 0]
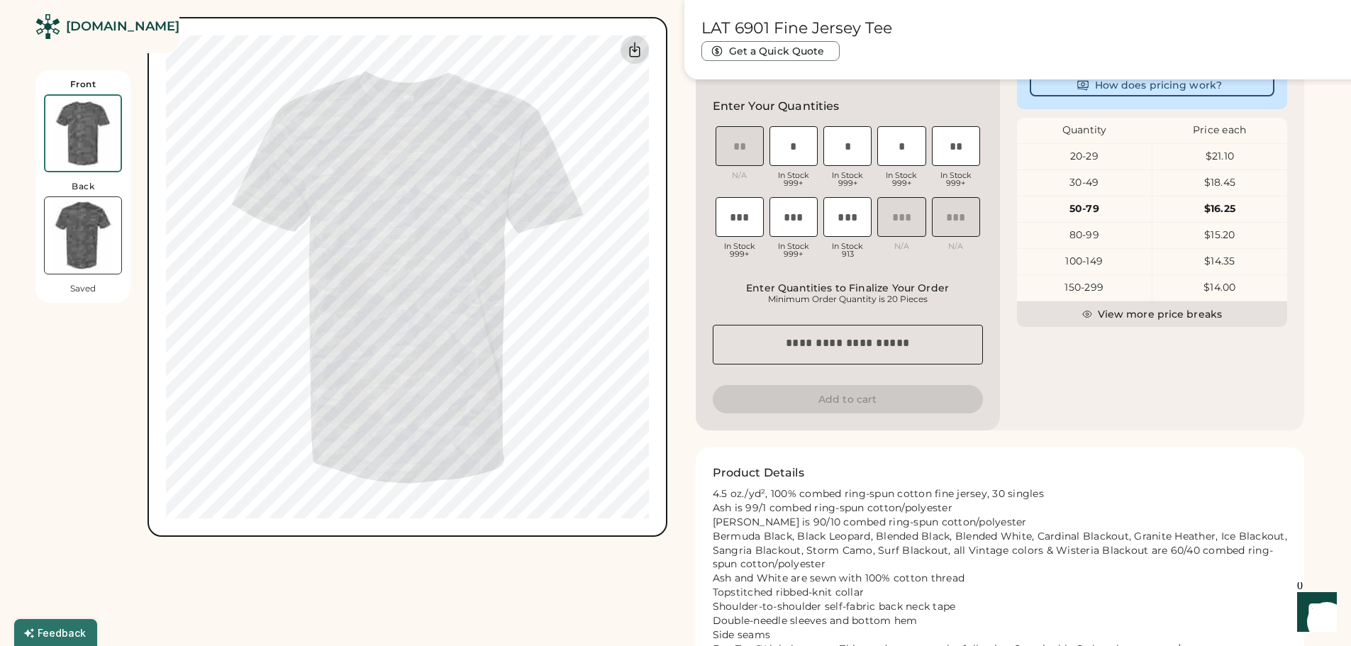
click at [644, 52] on div at bounding box center [634, 49] width 28 height 28
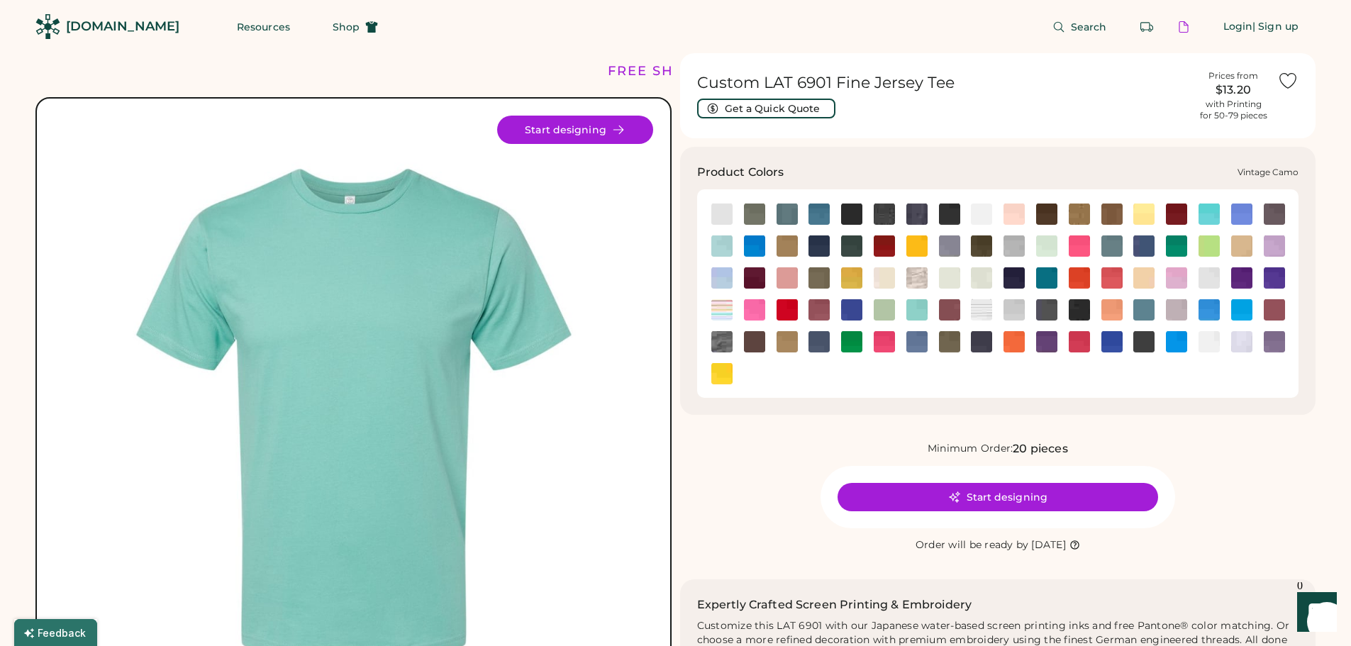
click at [715, 344] on img at bounding box center [721, 341] width 21 height 21
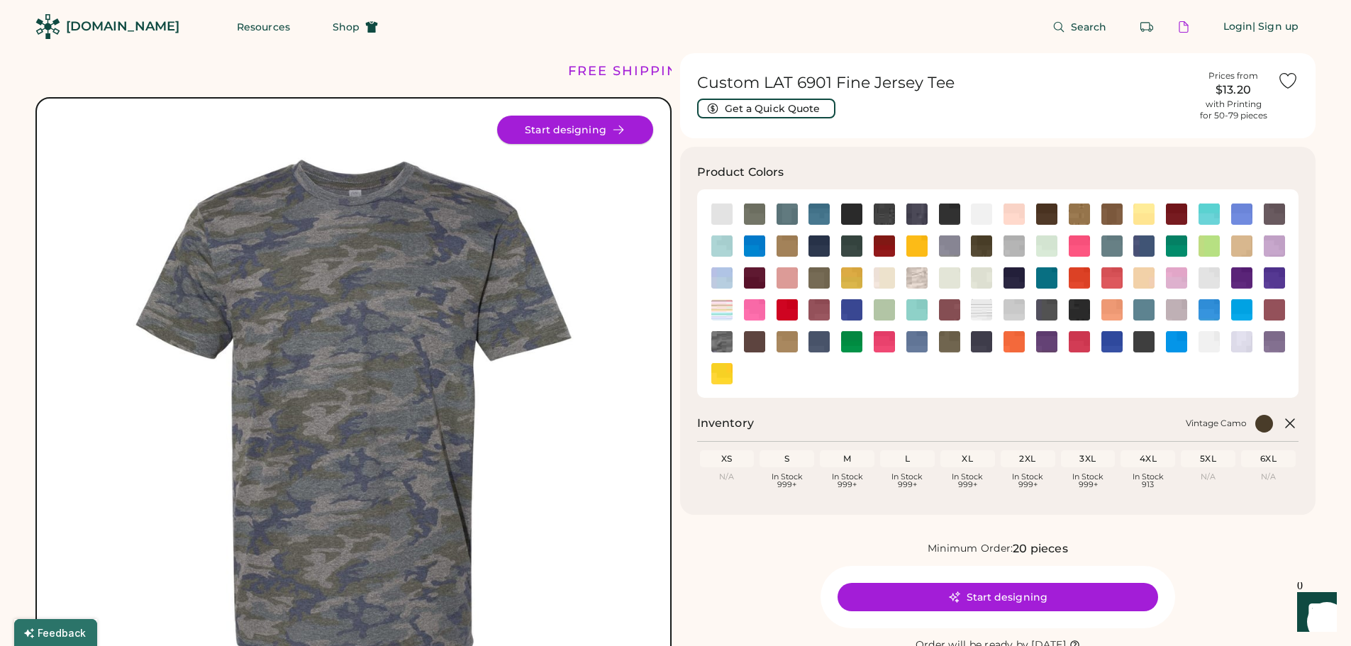
click at [608, 121] on button "Start designing" at bounding box center [575, 130] width 156 height 28
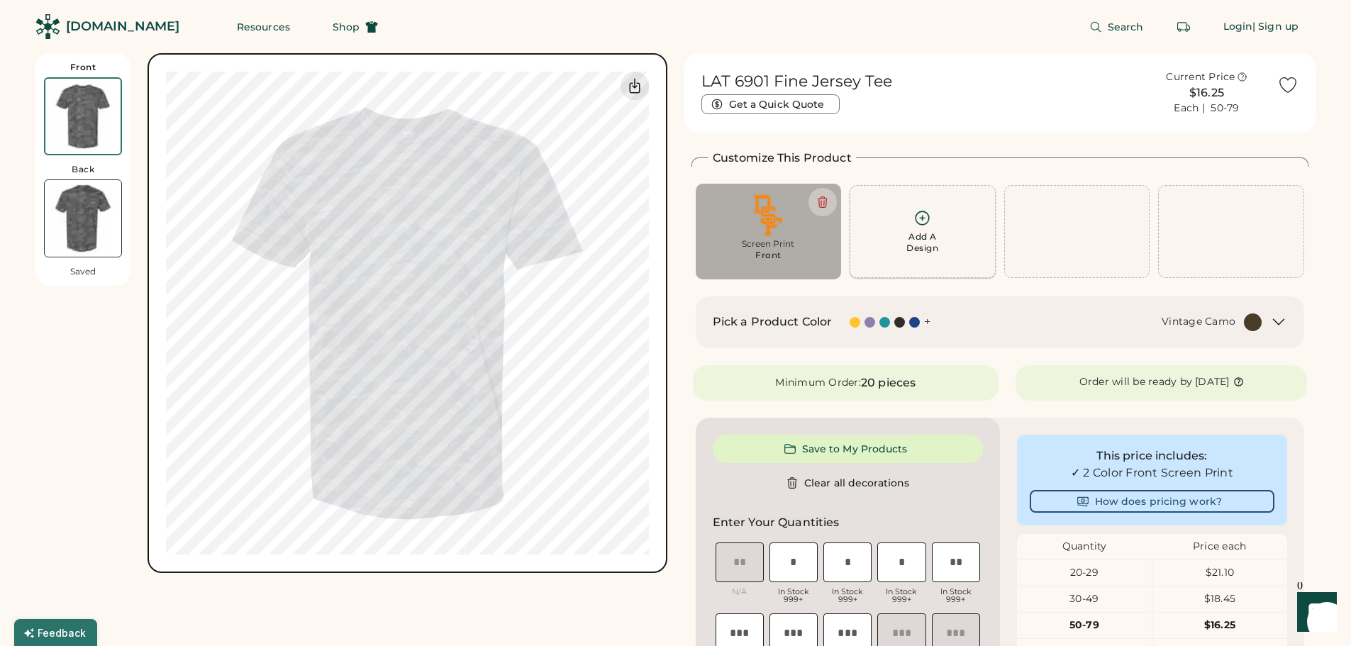
click at [934, 213] on div "Add A Design" at bounding box center [923, 231] width 128 height 45
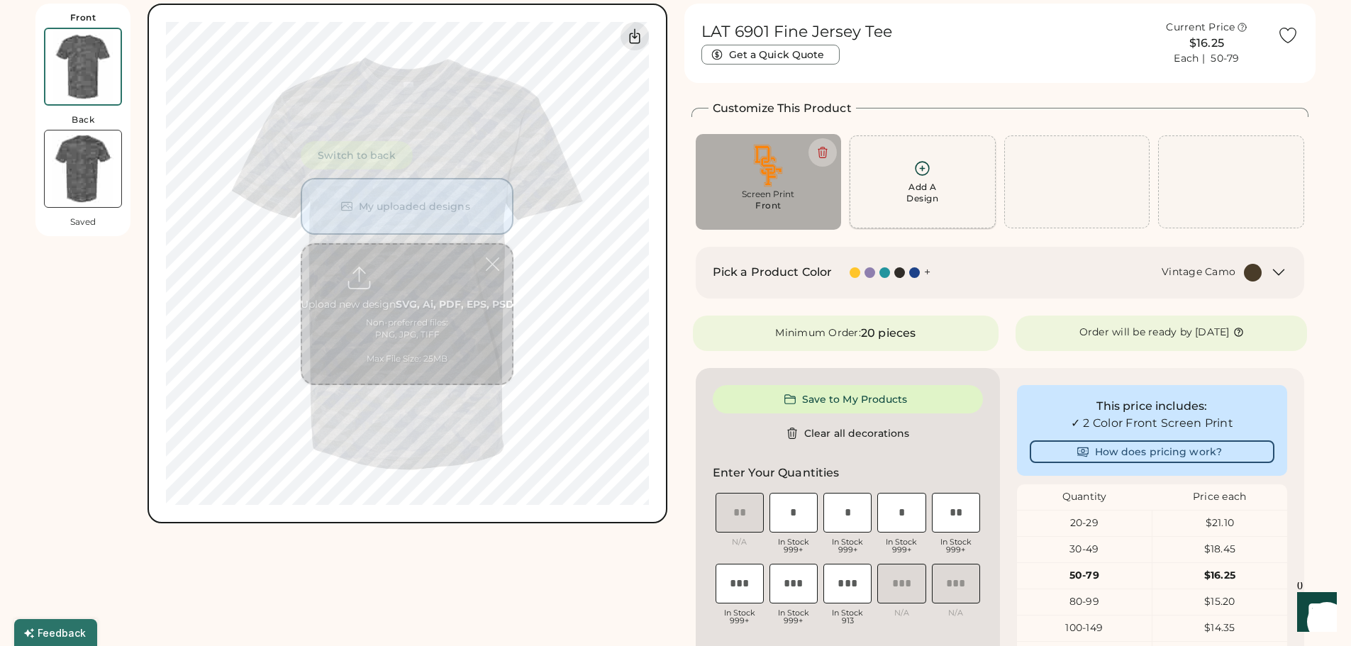
scroll to position [53, 0]
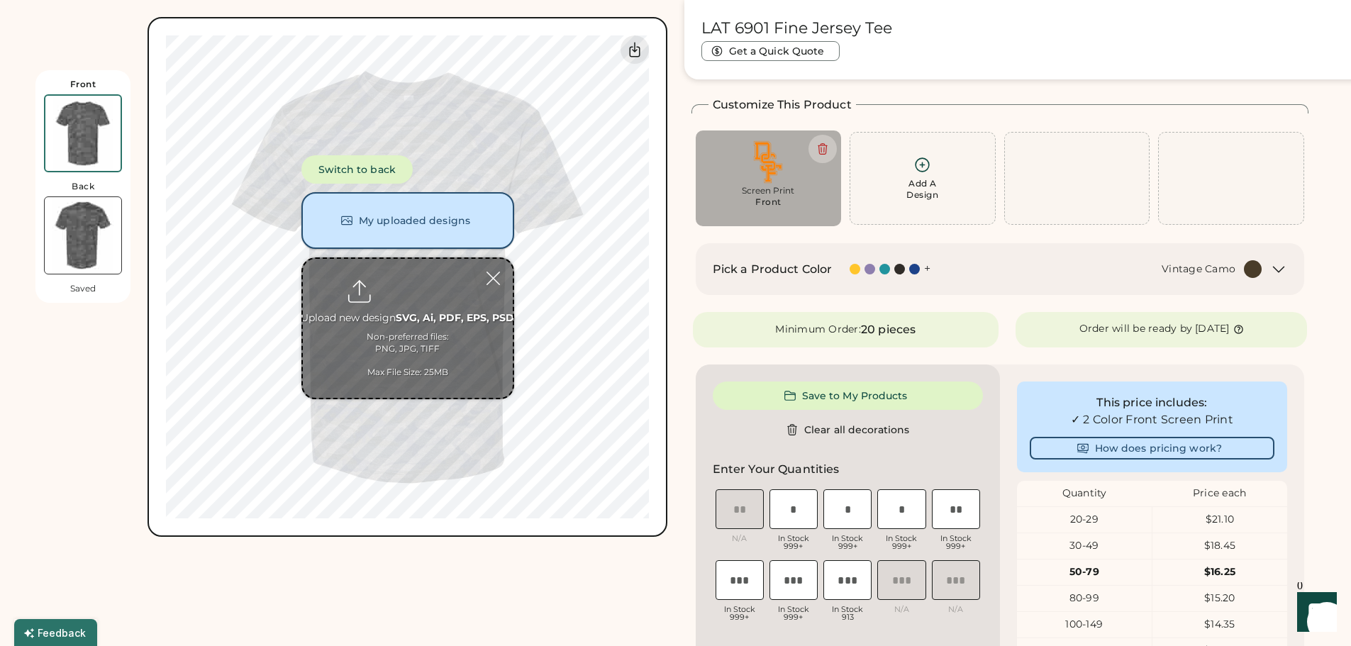
click at [443, 236] on button "My uploaded designs" at bounding box center [407, 220] width 213 height 57
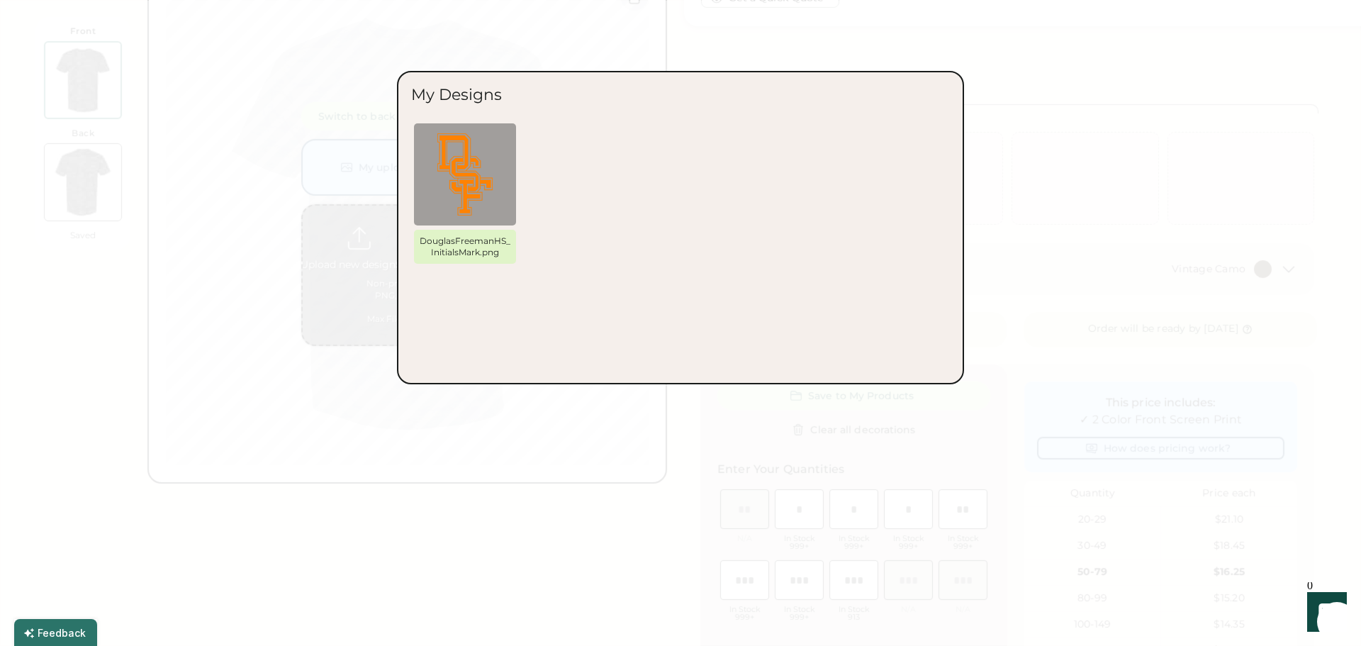
click at [1077, 102] on div at bounding box center [680, 323] width 1361 height 646
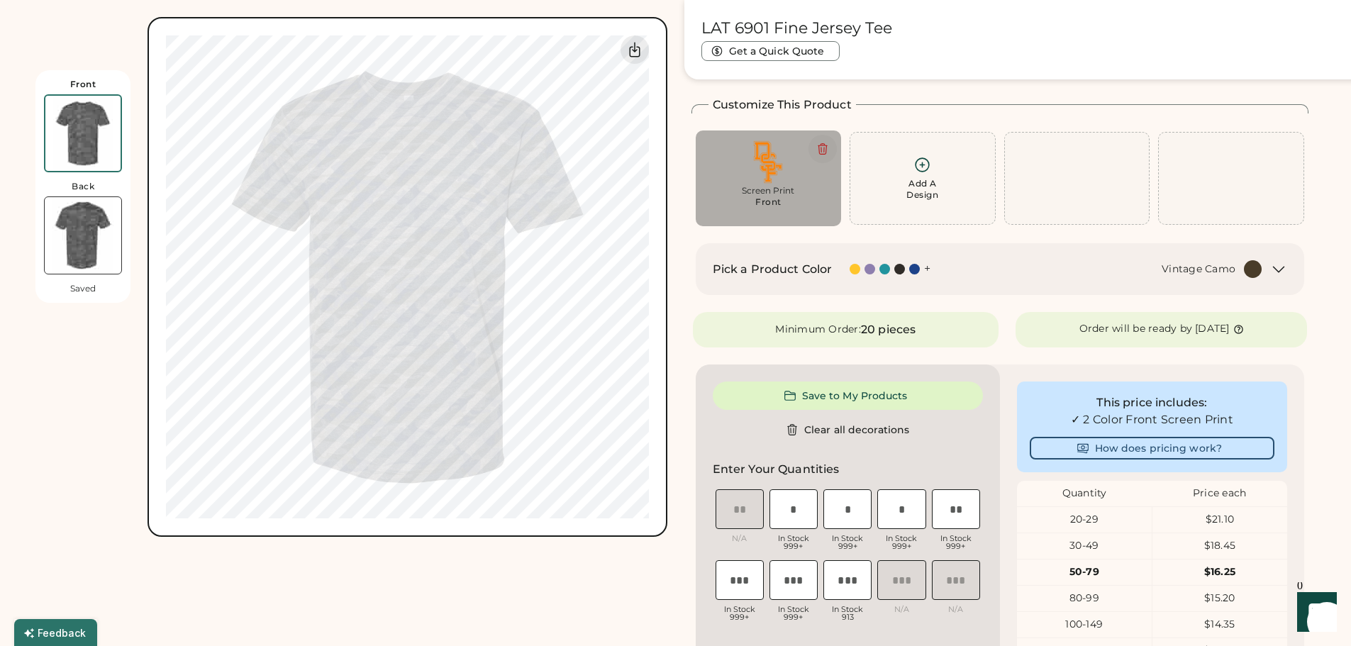
click at [830, 146] on button at bounding box center [822, 149] width 28 height 28
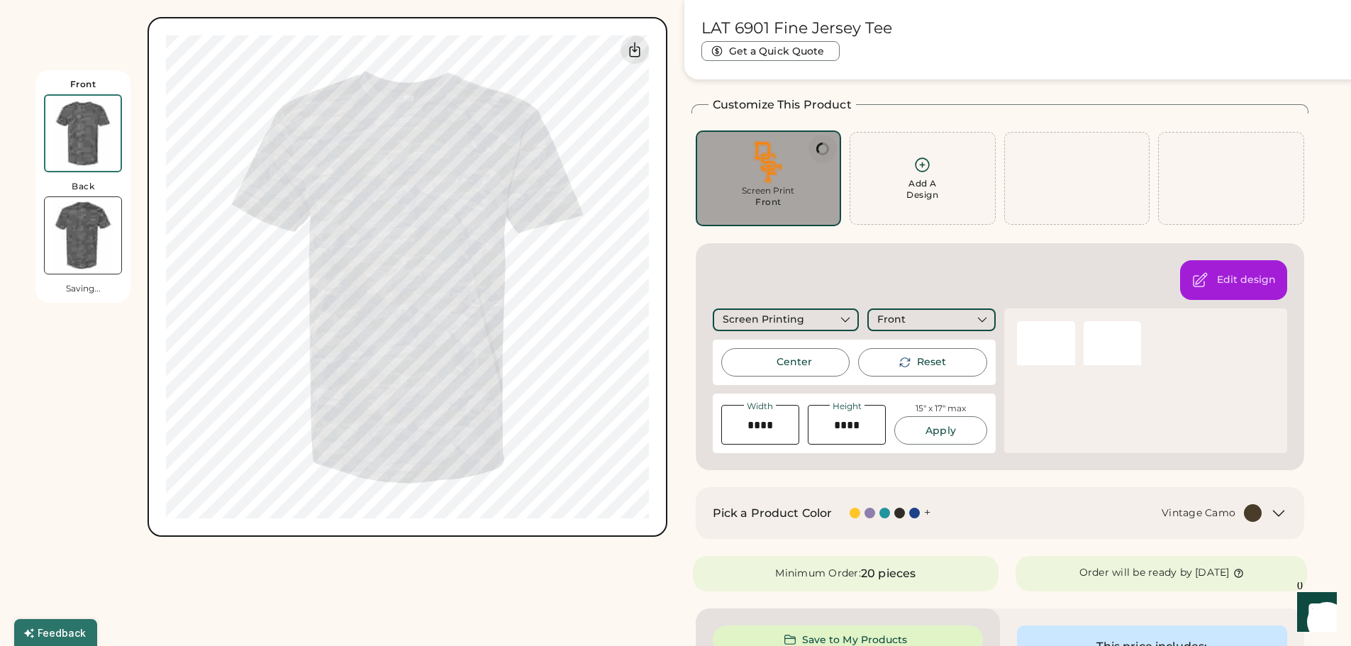
type input "****"
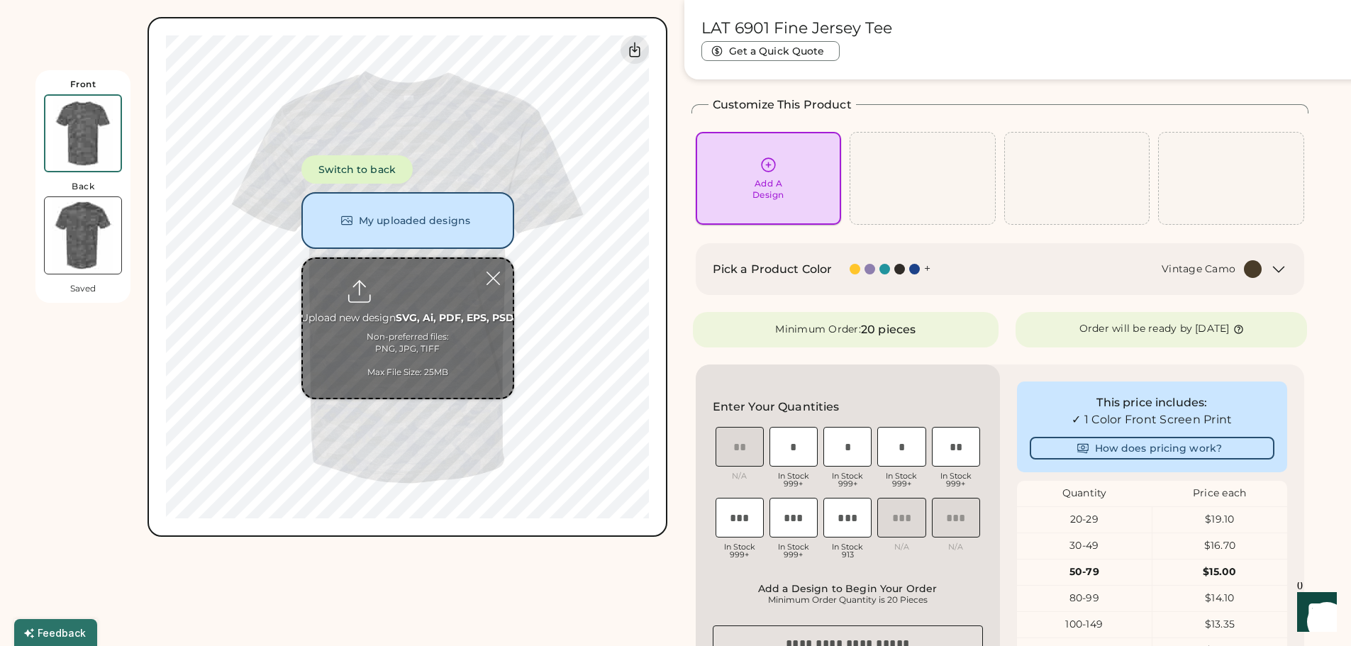
click at [742, 167] on div "Add A Design" at bounding box center [768, 178] width 126 height 45
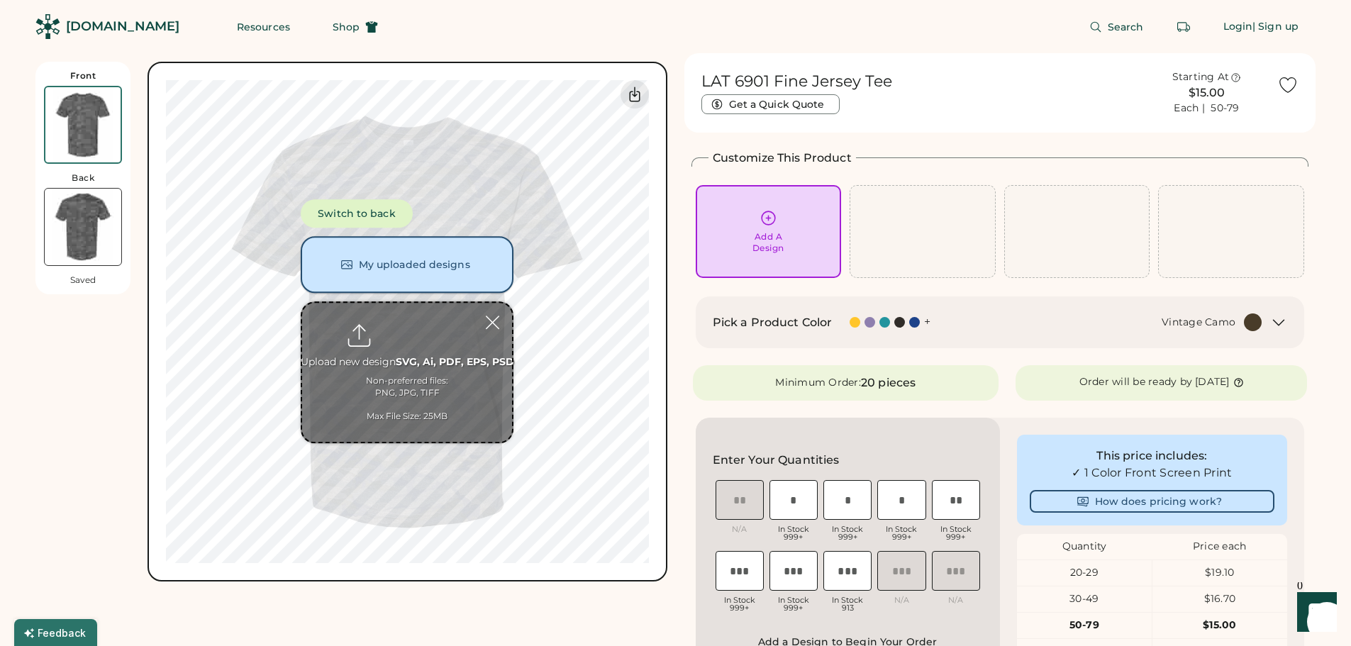
scroll to position [0, 0]
click at [394, 335] on input "file" at bounding box center [407, 372] width 210 height 139
type input "**********"
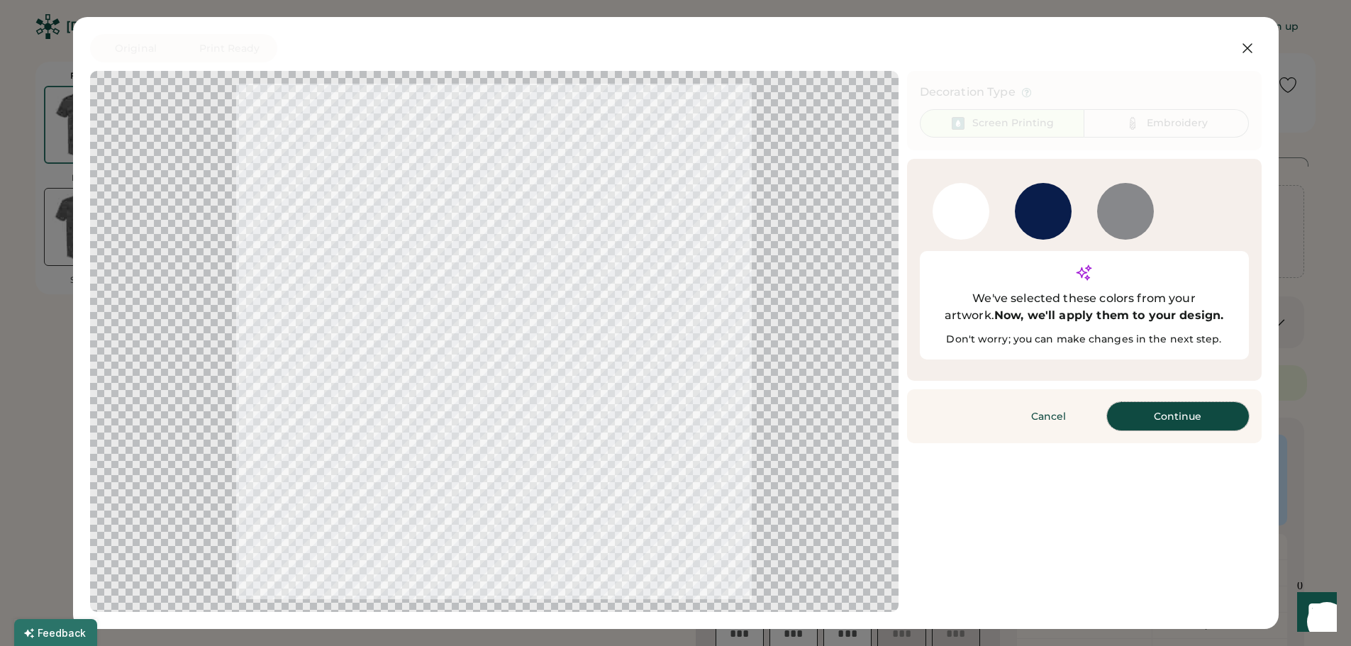
click at [1178, 402] on button "Continue" at bounding box center [1178, 416] width 142 height 28
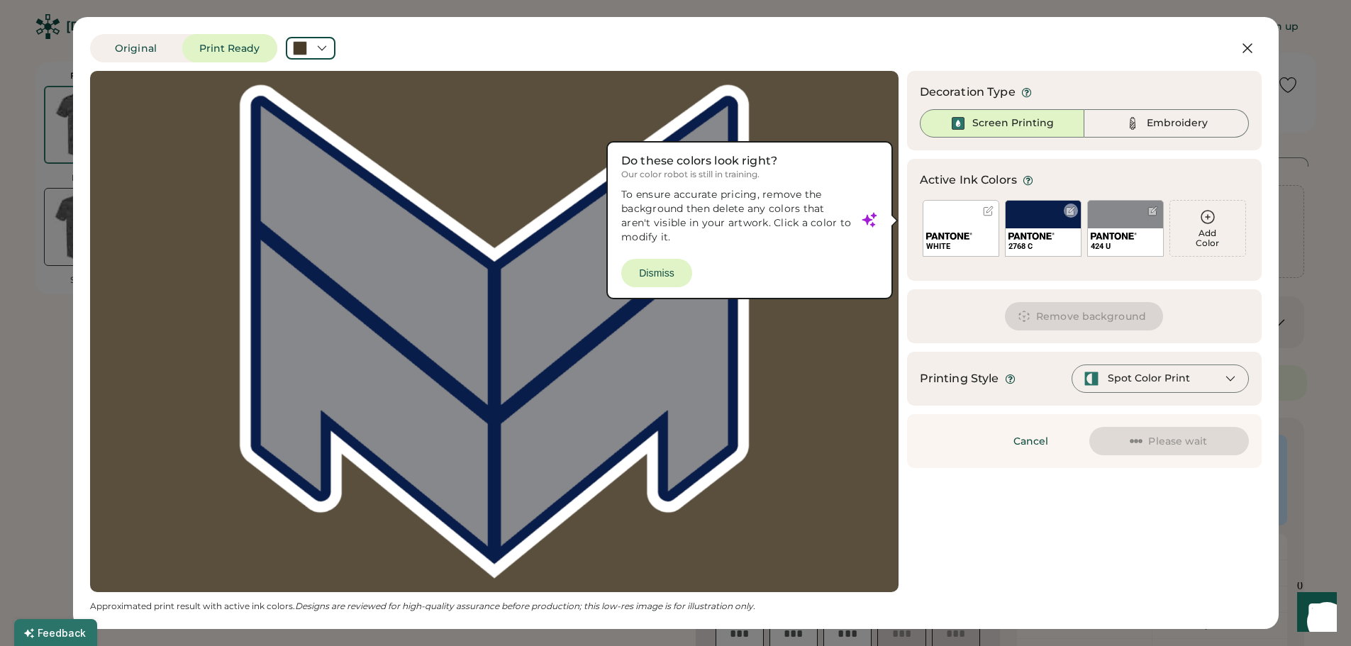
click at [1037, 216] on div "2768 C" at bounding box center [1043, 228] width 77 height 57
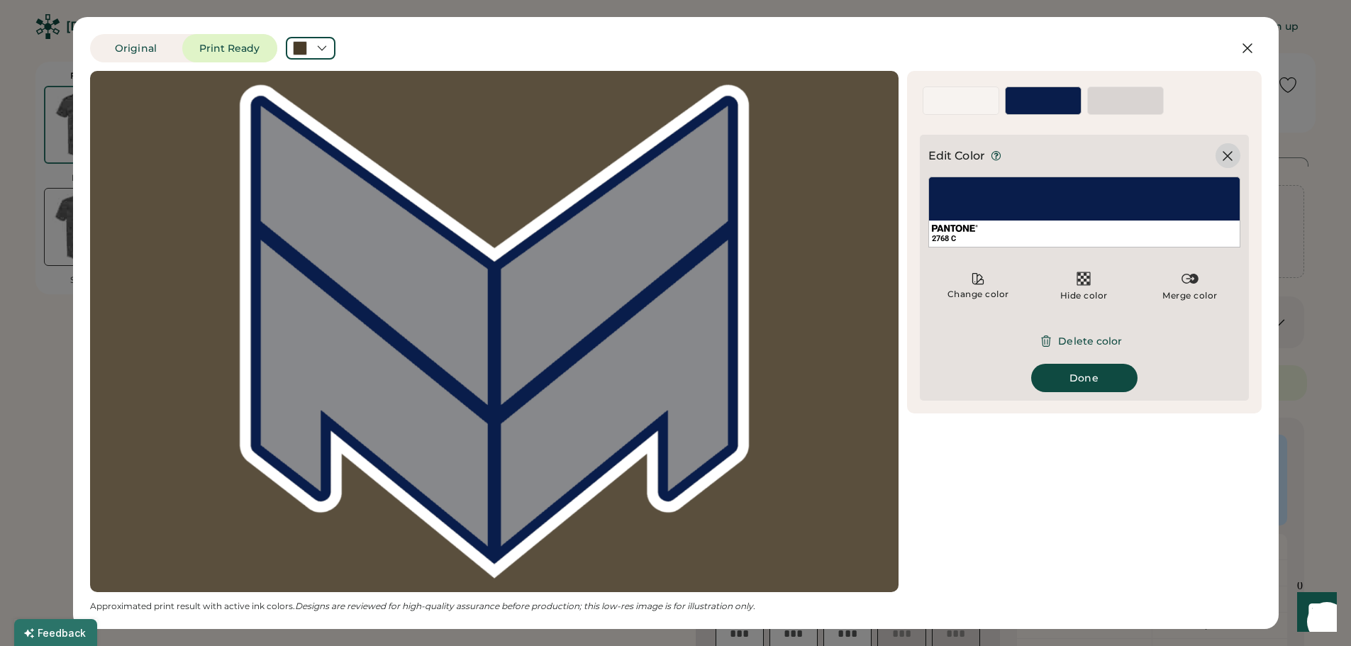
click at [1231, 153] on icon at bounding box center [1227, 155] width 17 height 17
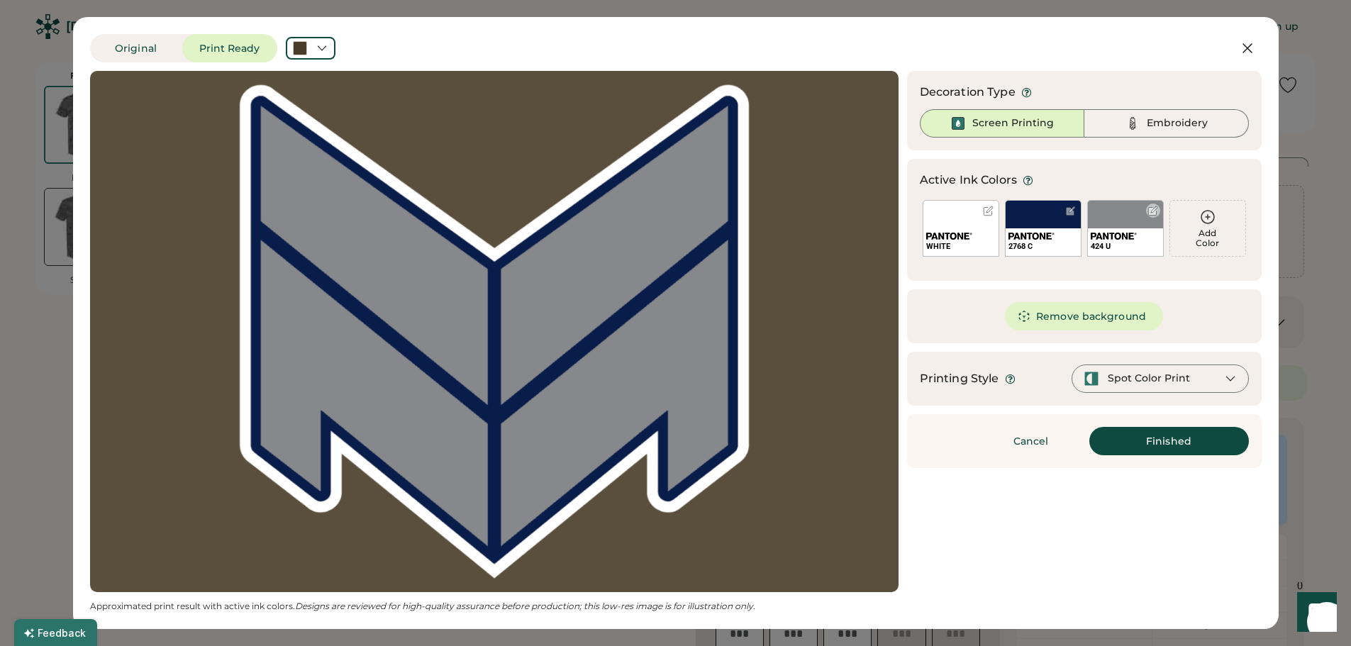
click at [1092, 219] on div "424 U" at bounding box center [1125, 228] width 77 height 57
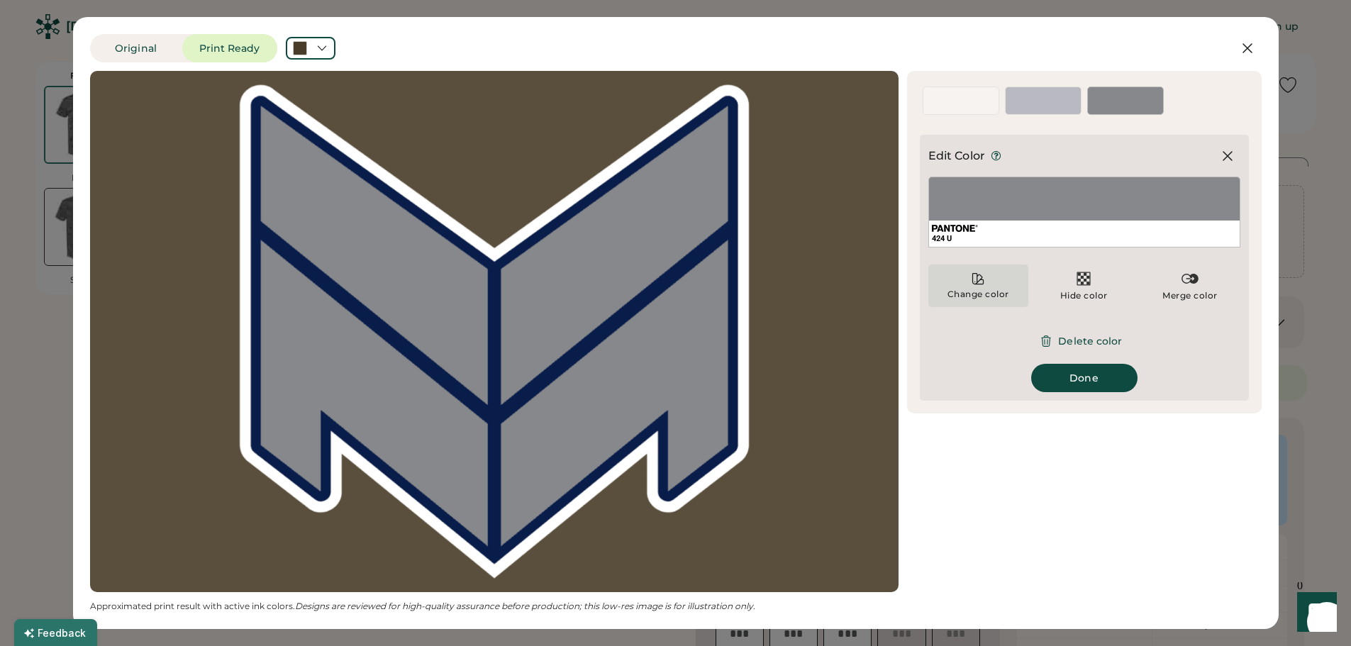
click at [964, 281] on div "Change color" at bounding box center [978, 285] width 100 height 43
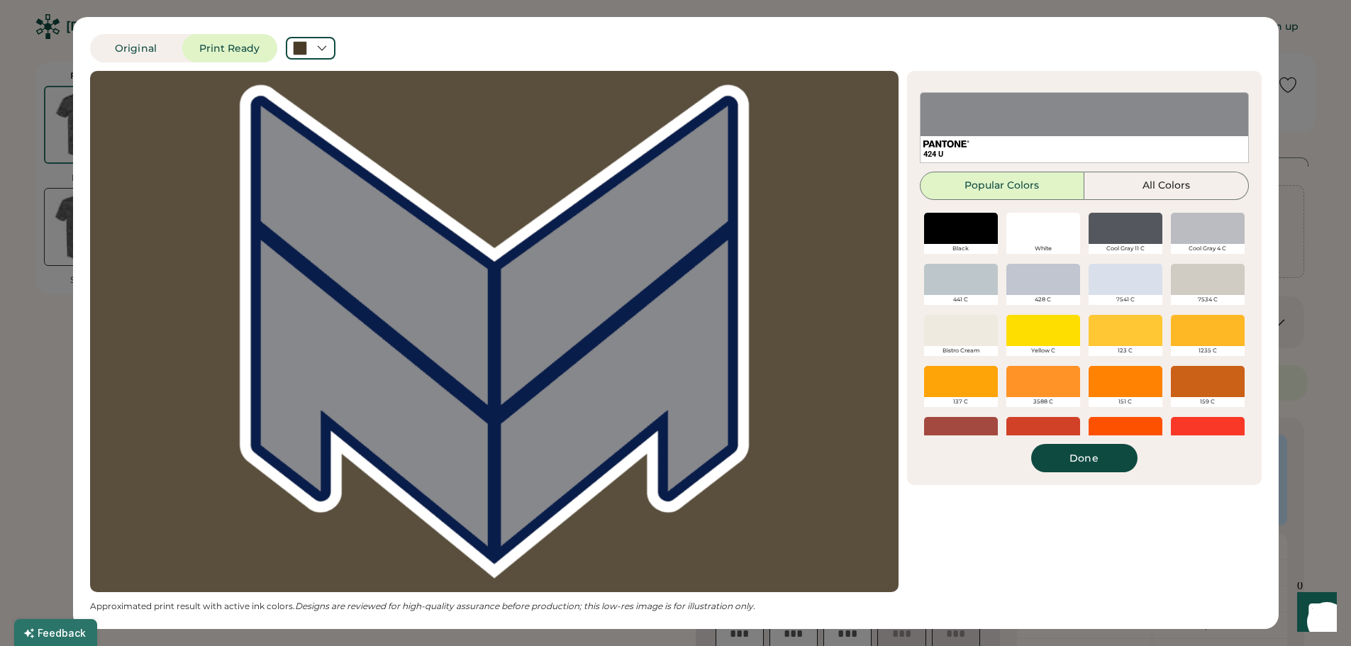
click at [1122, 369] on div at bounding box center [1125, 381] width 74 height 31
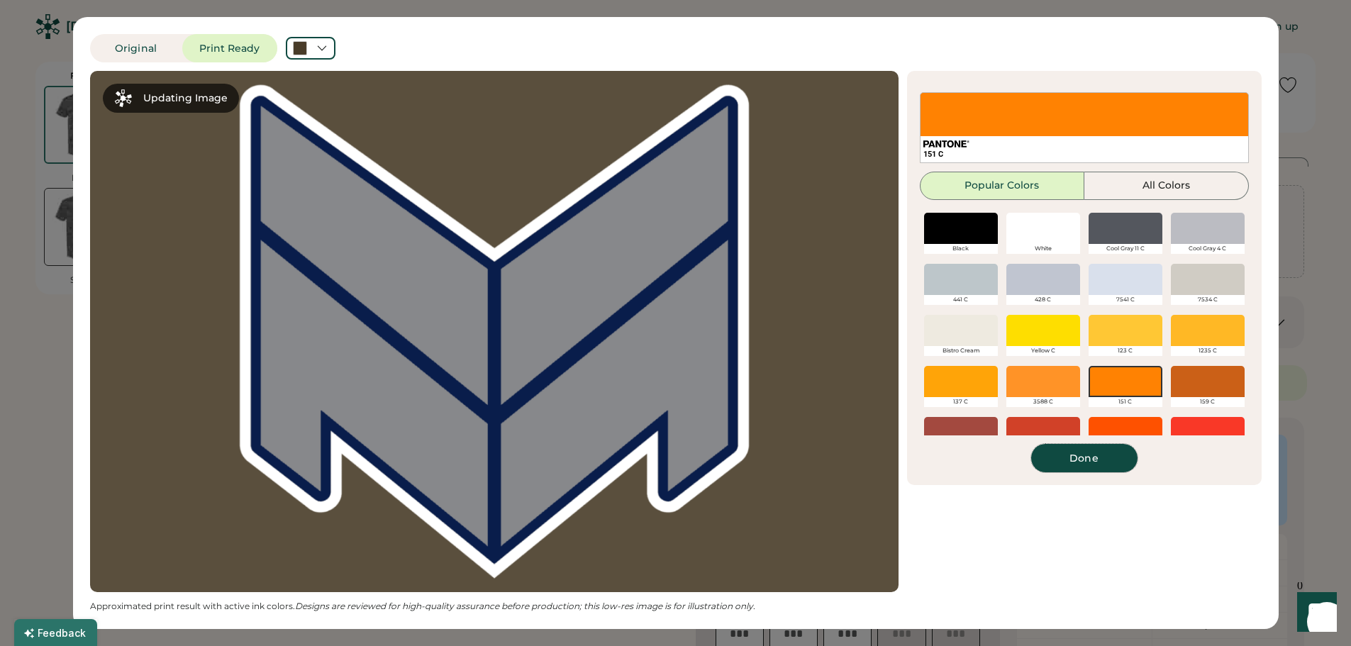
click at [1086, 463] on button "Done" at bounding box center [1084, 458] width 106 height 28
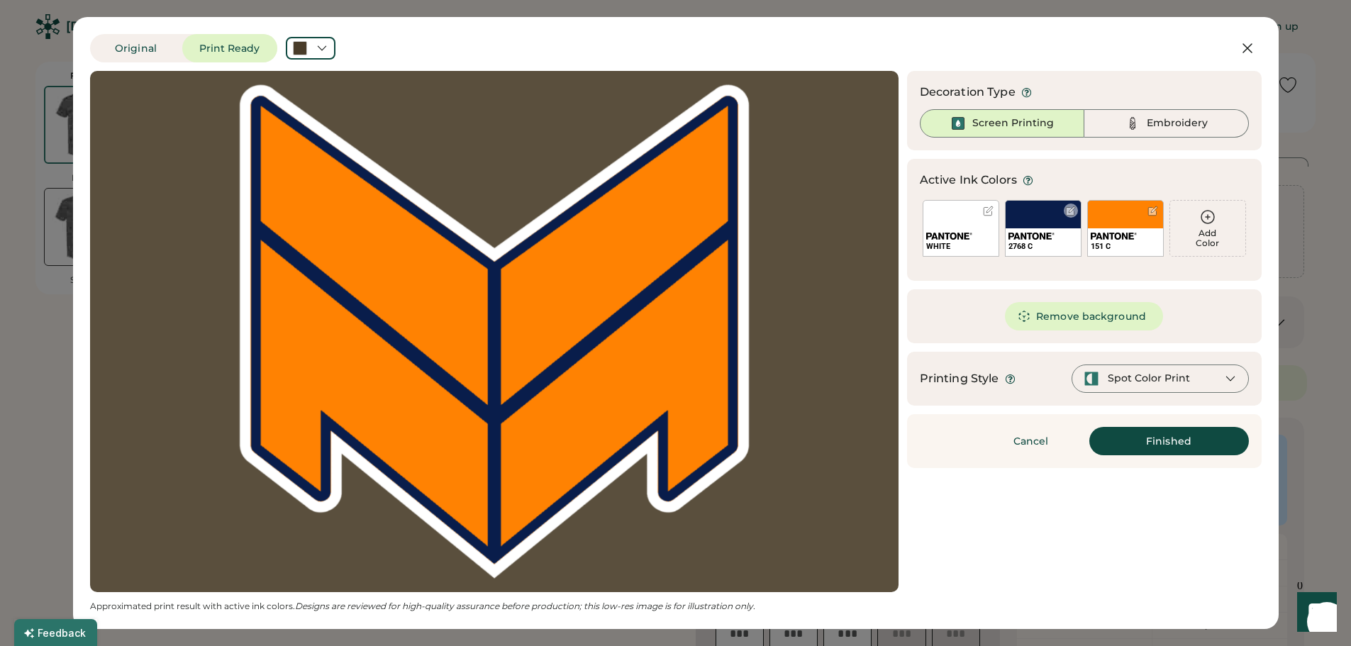
click at [1035, 214] on div "2768 C" at bounding box center [1043, 228] width 77 height 57
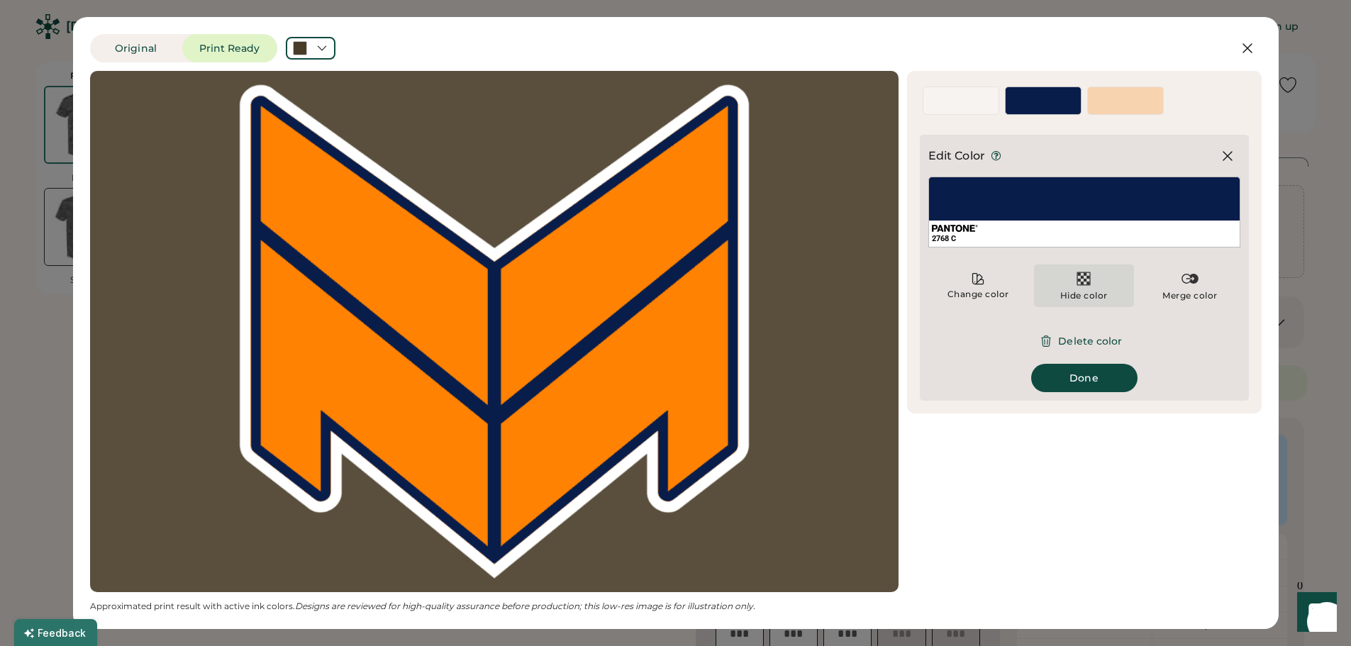
click at [1083, 286] on img at bounding box center [1083, 278] width 17 height 17
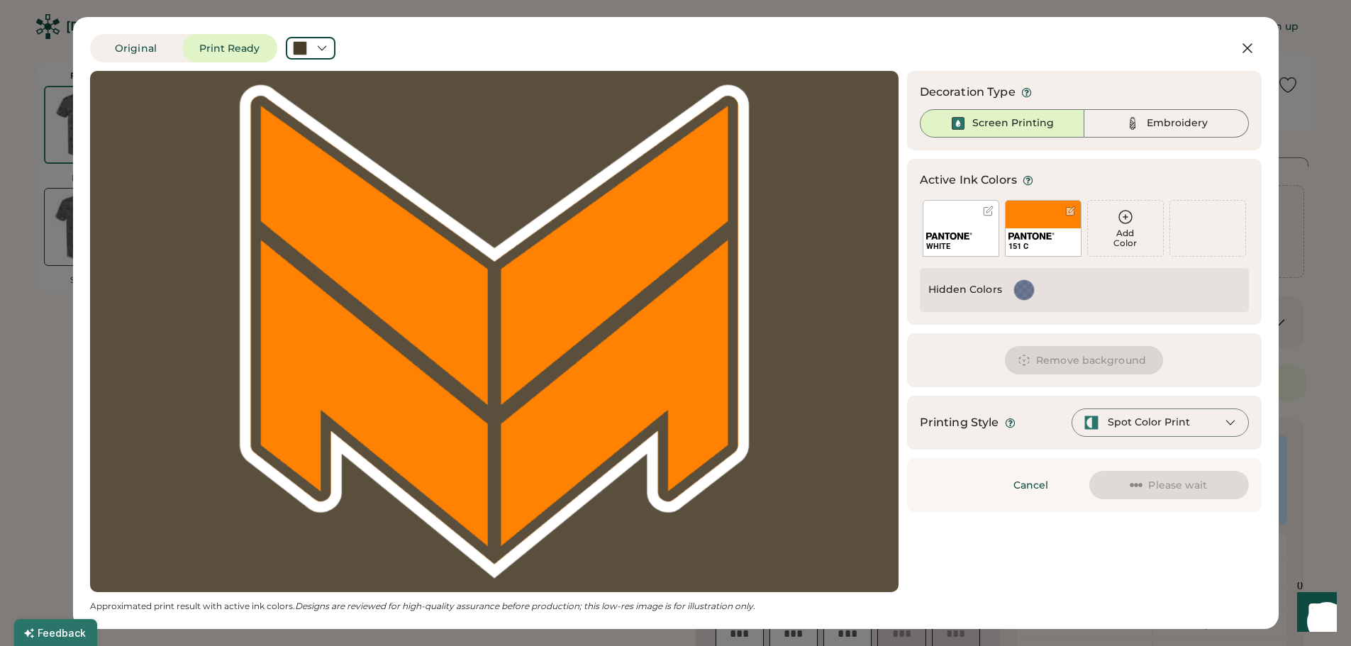
click at [942, 217] on div "WHITE" at bounding box center [960, 228] width 77 height 57
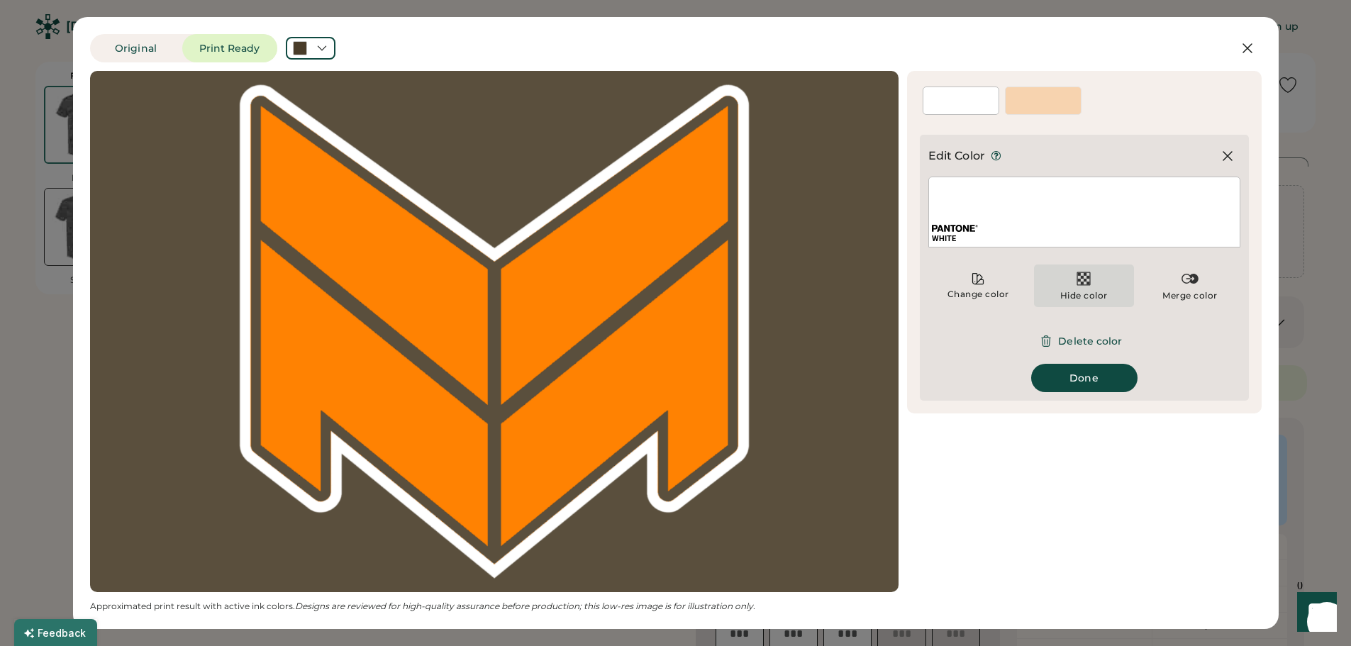
click at [1092, 285] on img at bounding box center [1083, 278] width 17 height 17
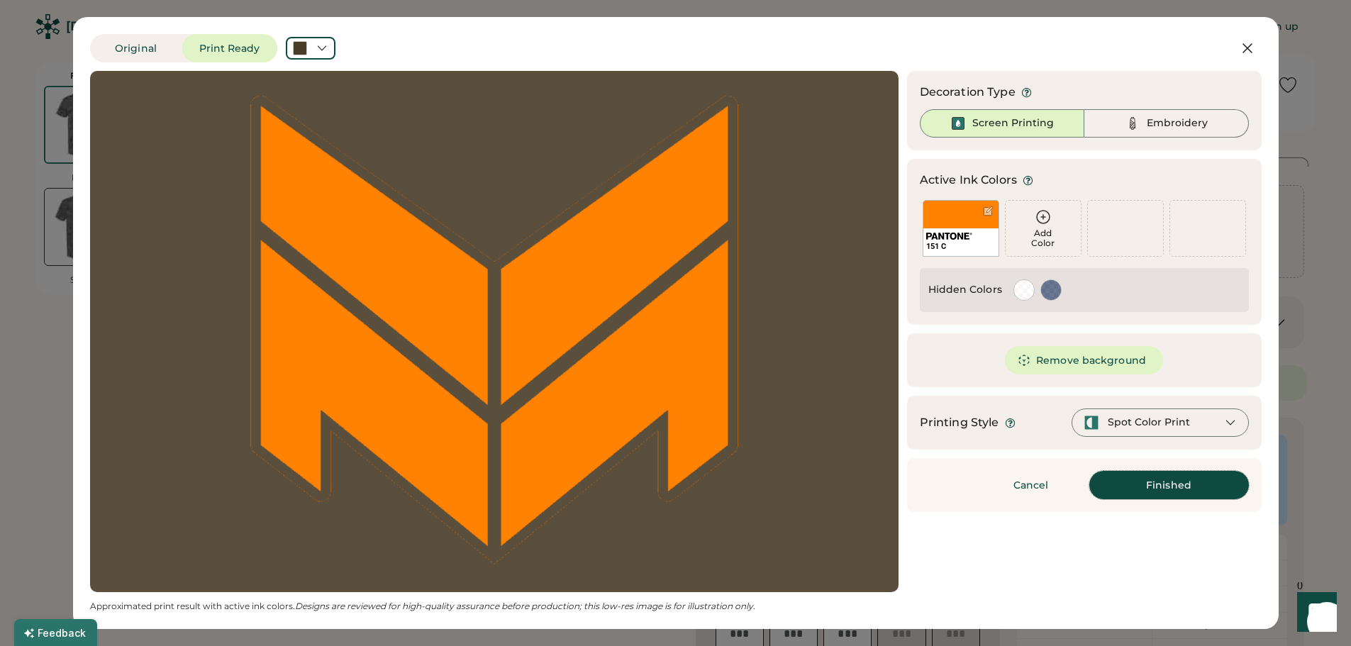
click at [1155, 481] on button "Finished" at bounding box center [1169, 485] width 160 height 28
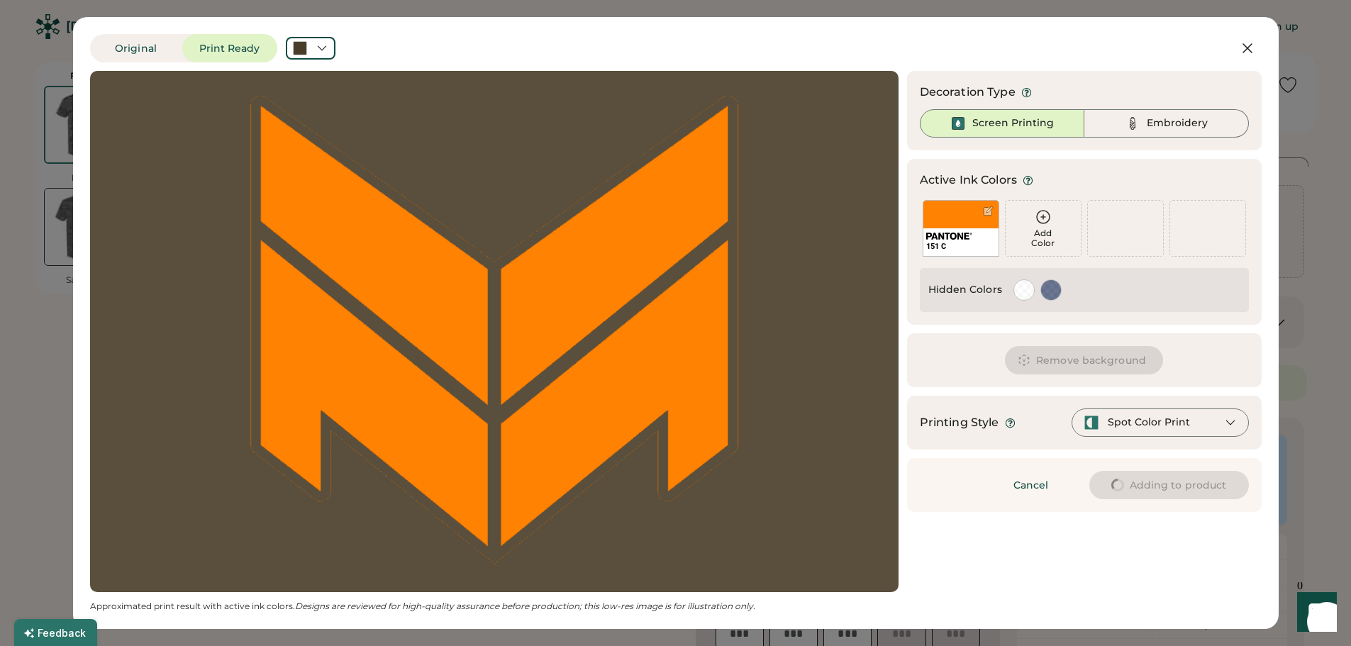
type input "****"
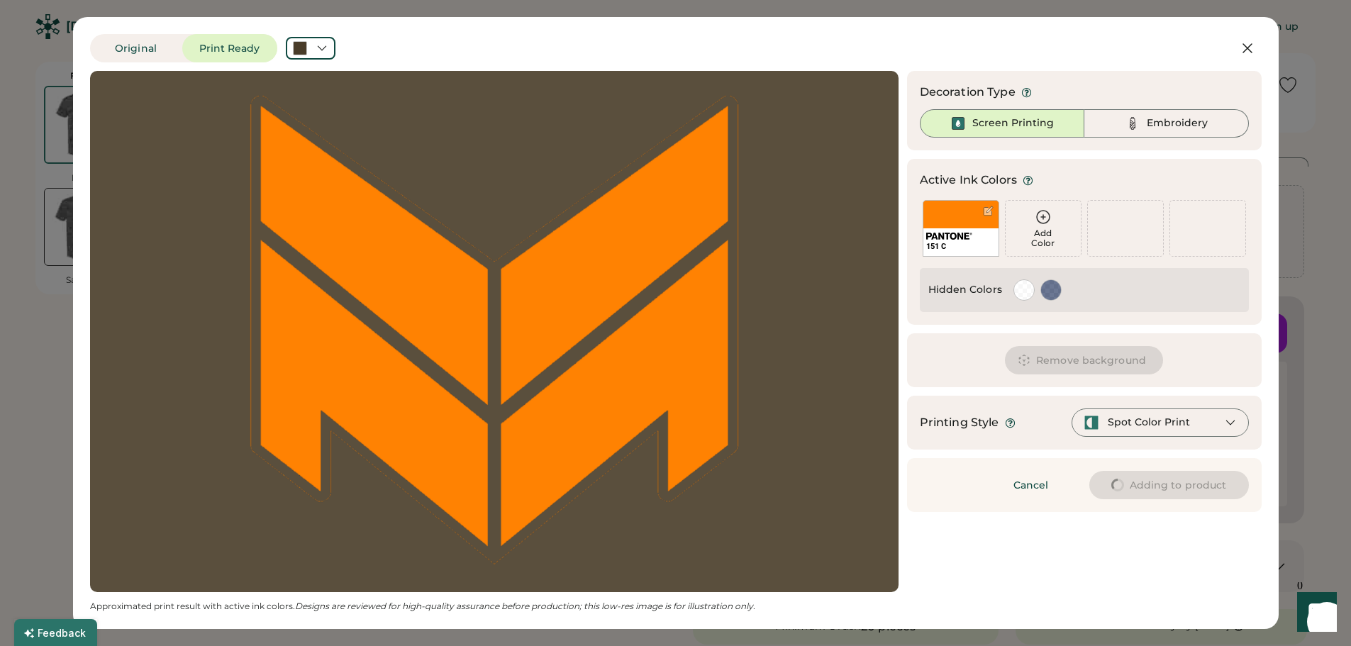
type input "****"
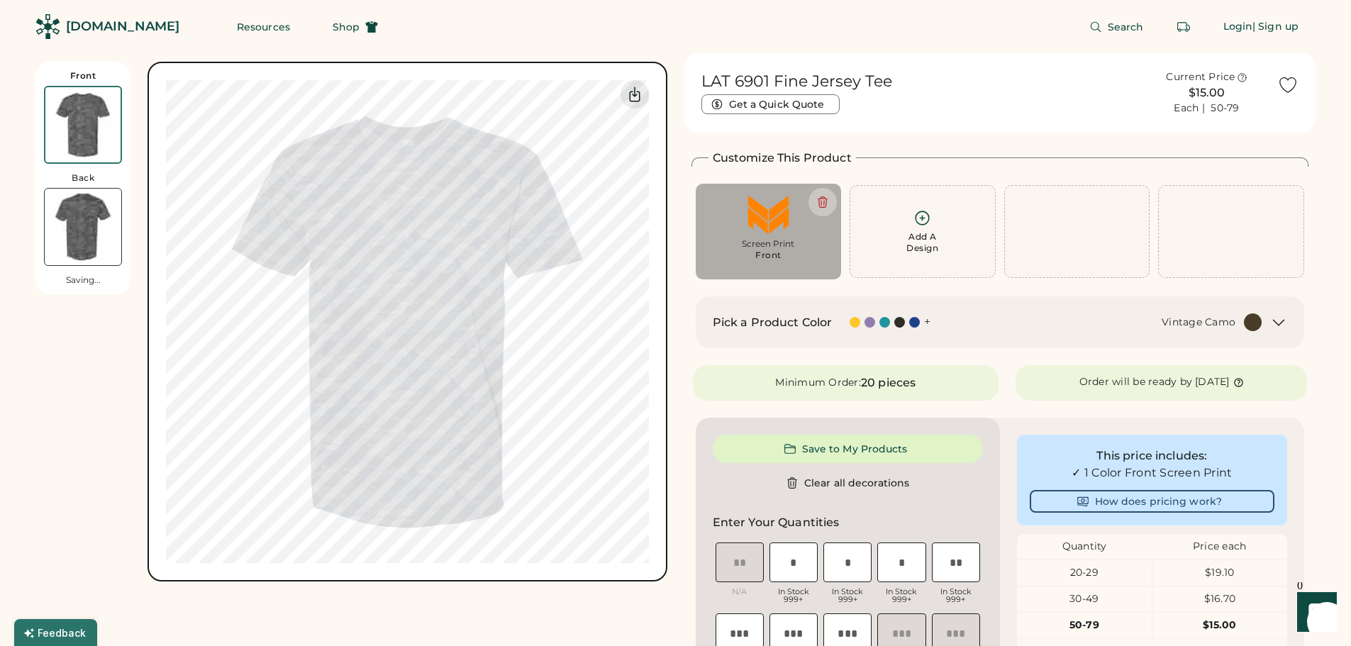
type input "****"
